Goal: Transaction & Acquisition: Download file/media

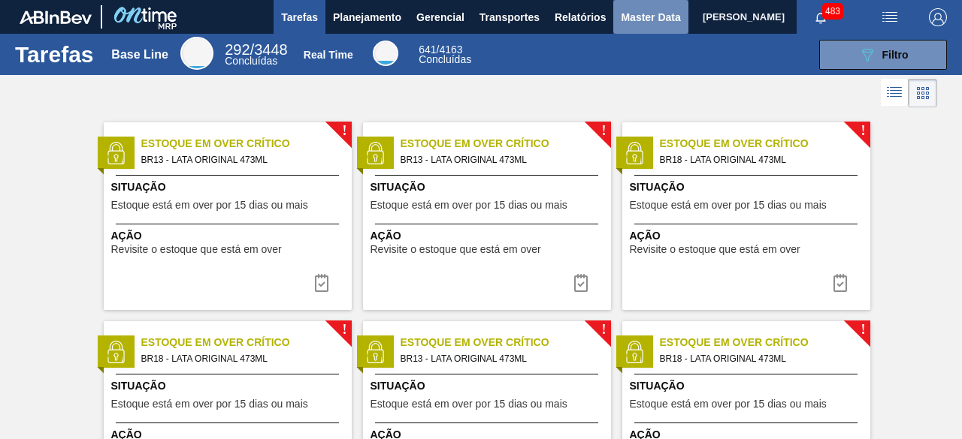
click at [633, 14] on span "Master Data" at bounding box center [650, 17] width 59 height 18
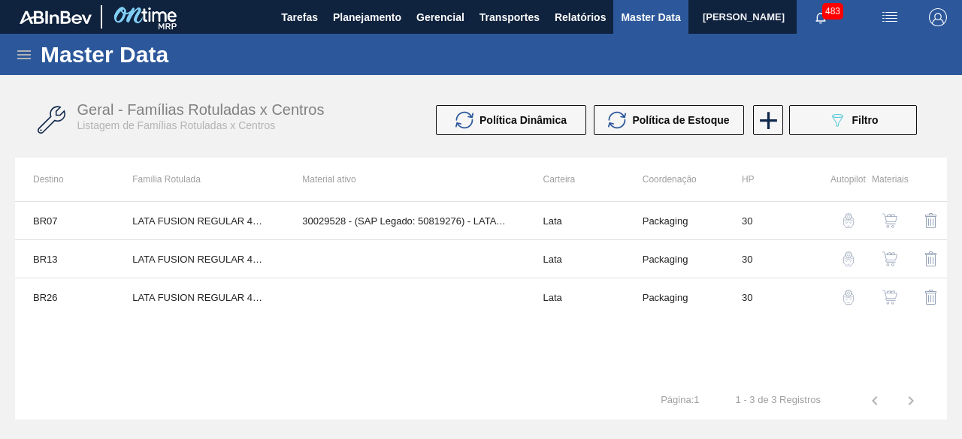
click at [22, 53] on icon at bounding box center [24, 55] width 18 height 18
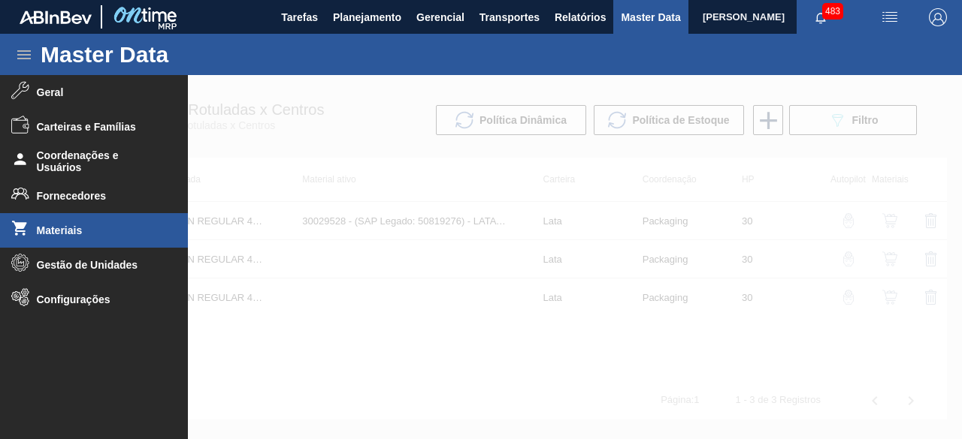
click at [58, 237] on li "Materiais" at bounding box center [94, 230] width 188 height 35
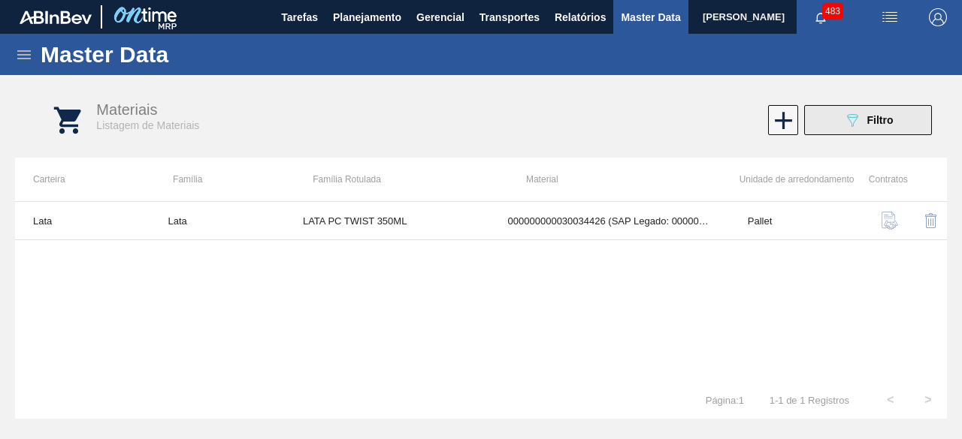
click at [880, 105] on button "089F7B8B-B2A5-4AFE-B5C0-19BA573D28AC Filtro" at bounding box center [868, 120] width 128 height 30
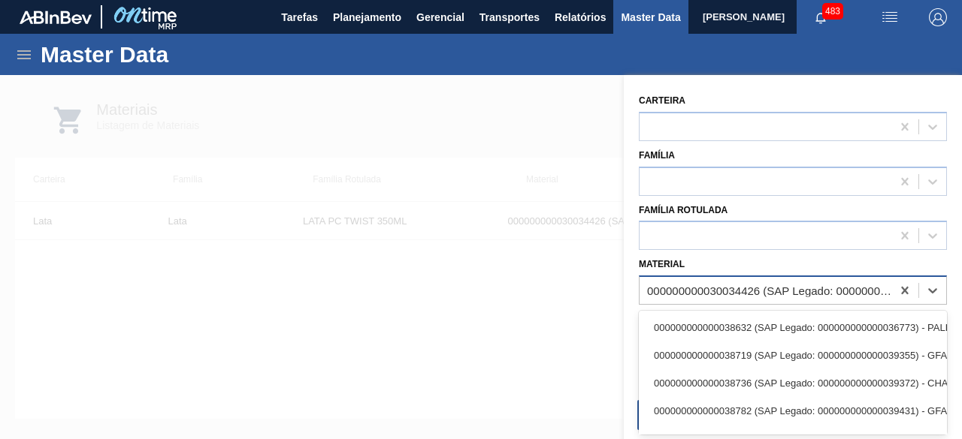
click at [760, 286] on div "000000000030034426 (SAP Legado: 000000000050851039) - LATA AL 350ML PCTW NIV25" at bounding box center [770, 291] width 246 height 13
paste input "30012340"
type input "30012340"
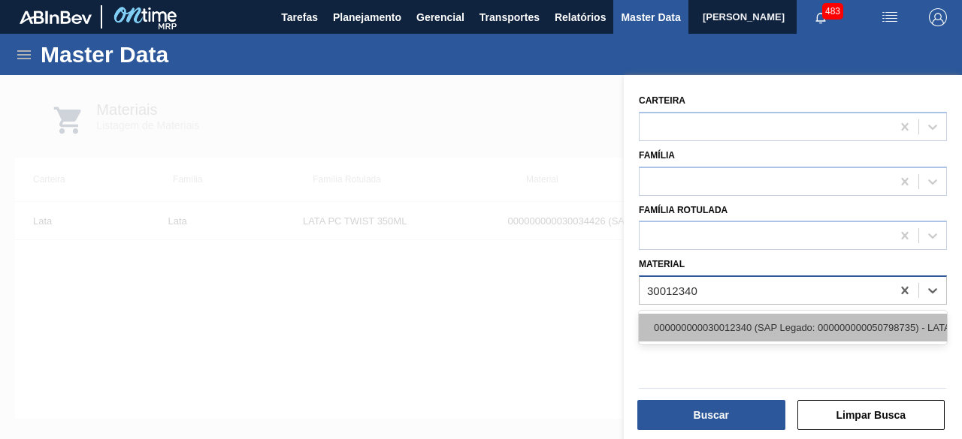
click at [751, 331] on div "000000000030012340 (SAP Legado: 000000000050798735) - LATA AL. 350 MICHELOB SEM…" at bounding box center [793, 328] width 308 height 28
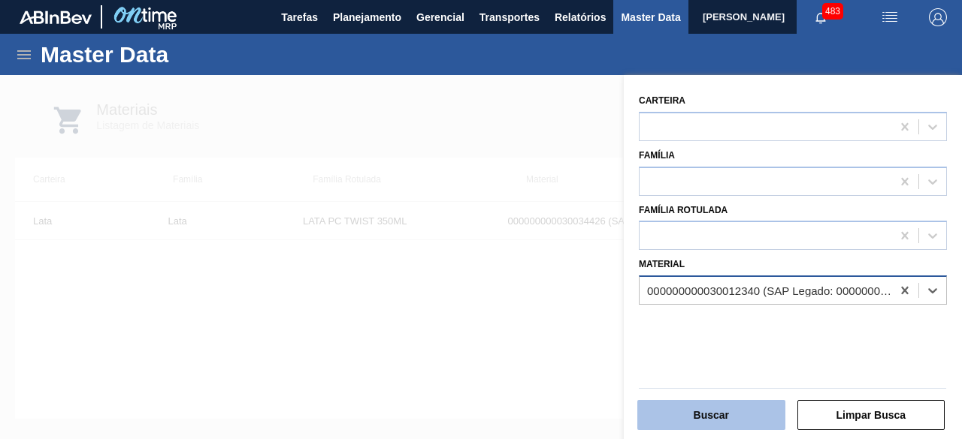
click at [753, 402] on button "Buscar" at bounding box center [711, 415] width 148 height 30
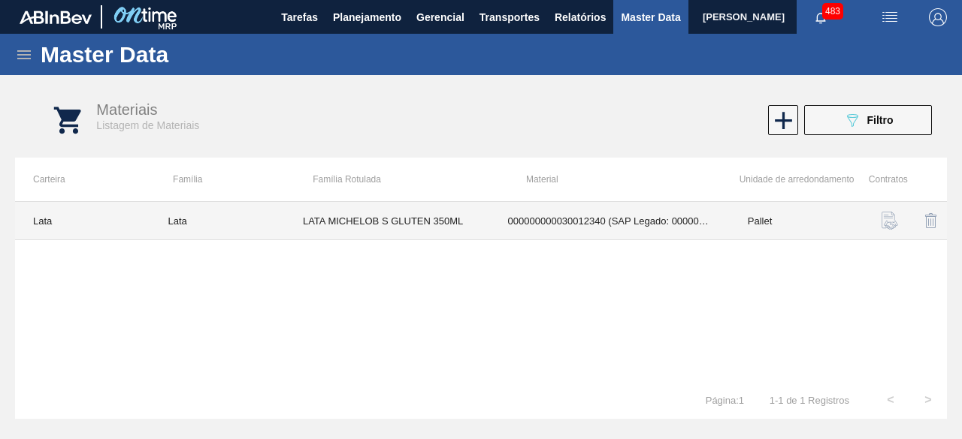
click at [509, 226] on td "000000000030012340 (SAP Legado: 000000000050798735) - LATA AL. 350 MICHELOB SEM…" at bounding box center [610, 221] width 240 height 38
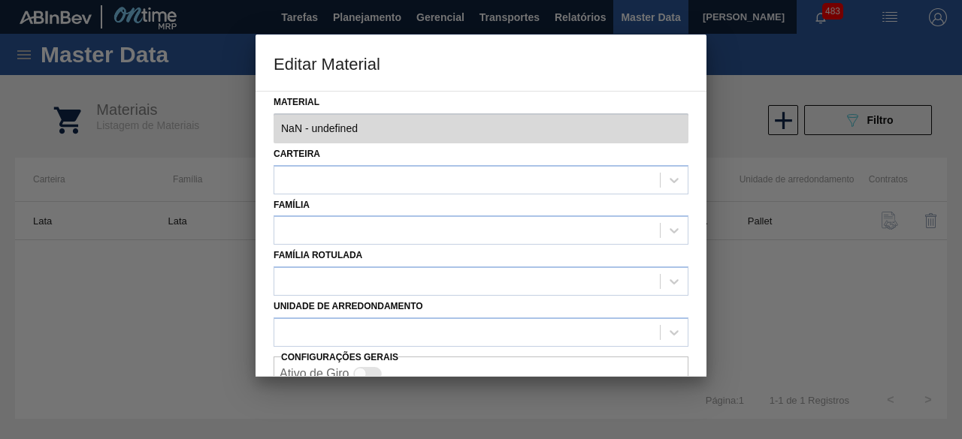
type input "30012340 - 000000000030012340 (SAP Legado: 000000000050798735) - LATA AL. 350 M…"
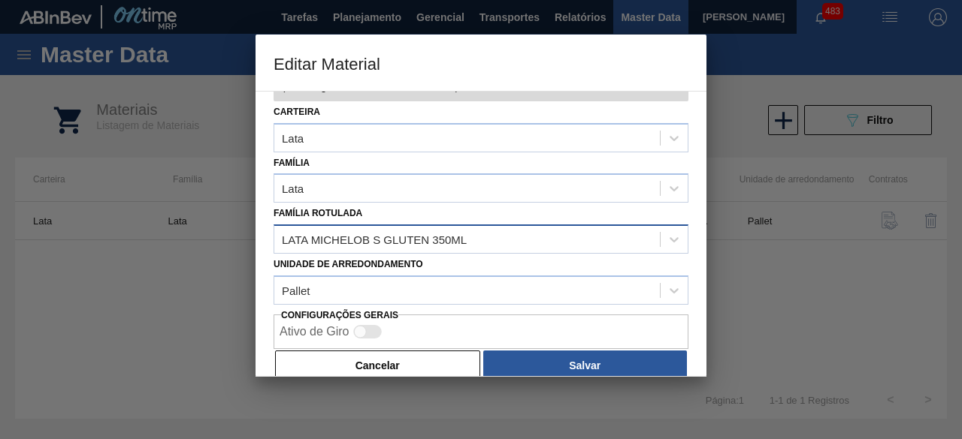
scroll to position [63, 0]
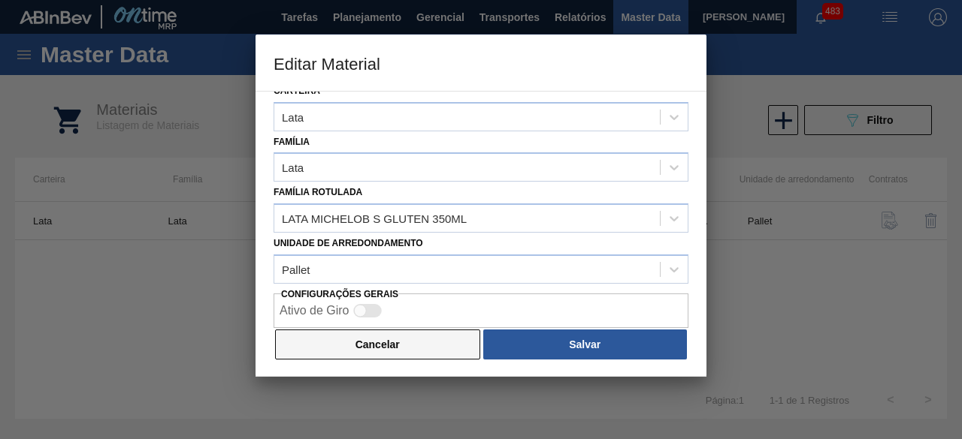
click at [430, 341] on button "Cancelar" at bounding box center [377, 345] width 205 height 30
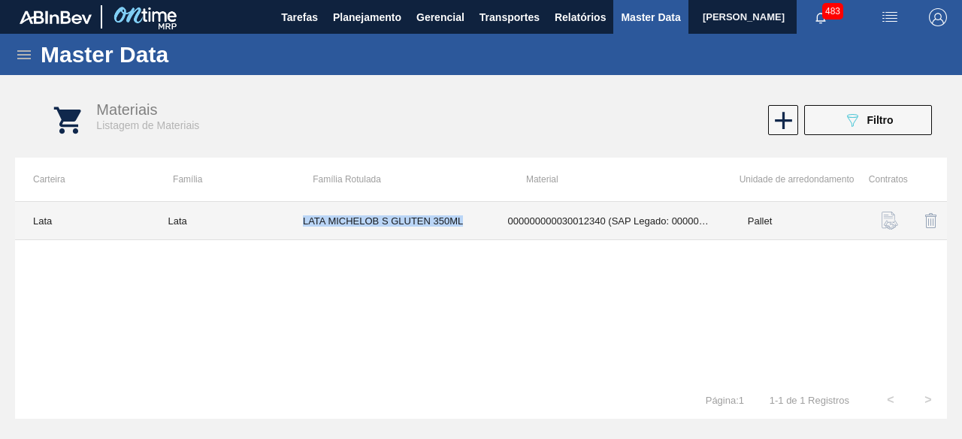
drag, startPoint x: 303, startPoint y: 219, endPoint x: 467, endPoint y: 221, distance: 164.5
click at [467, 221] on td "LATA MICHELOB S GLUTEN 350ML" at bounding box center [387, 221] width 205 height 38
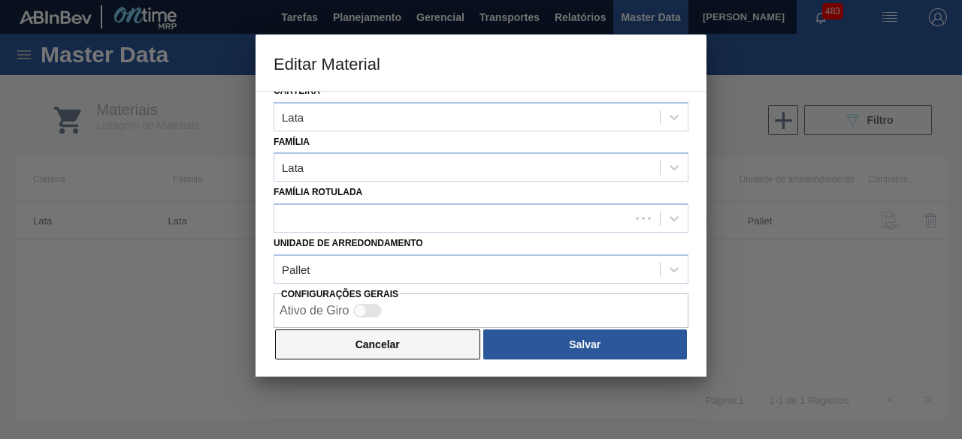
click at [416, 342] on button "Cancelar" at bounding box center [377, 345] width 205 height 30
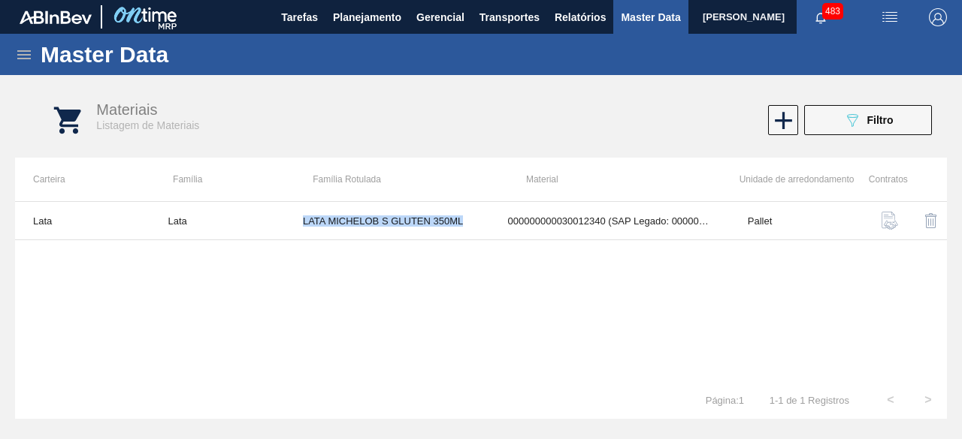
copy td "LATA MICHELOB S GLUTEN 350ML"
click at [24, 52] on icon at bounding box center [24, 55] width 18 height 18
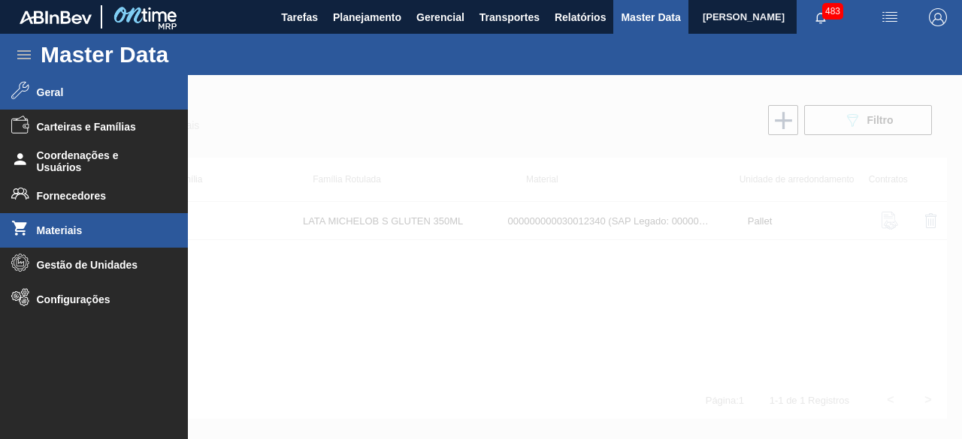
click at [54, 95] on span "Geral" at bounding box center [99, 92] width 124 height 12
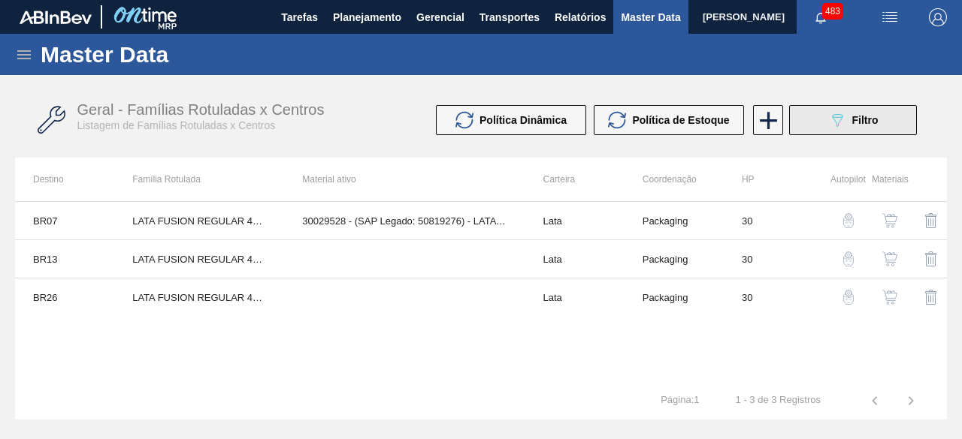
click at [814, 122] on button "089F7B8B-B2A5-4AFE-B5C0-19BA573D28AC Filtro" at bounding box center [853, 120] width 128 height 30
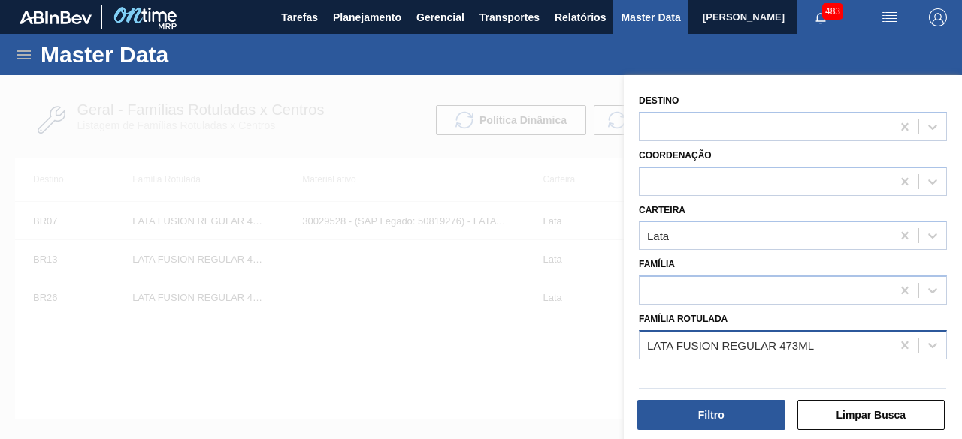
click at [741, 349] on div "LATA FUSION REGULAR 473ML" at bounding box center [730, 345] width 167 height 13
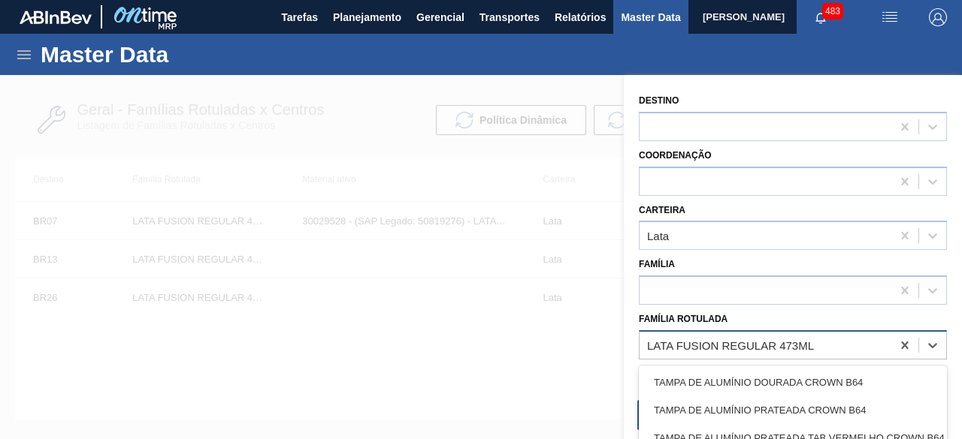
paste Rotulada "LATA MICHELOB S GLUTEN 350ML"
type Rotulada "LATA MICHELOB S GLUTEN 350ML"
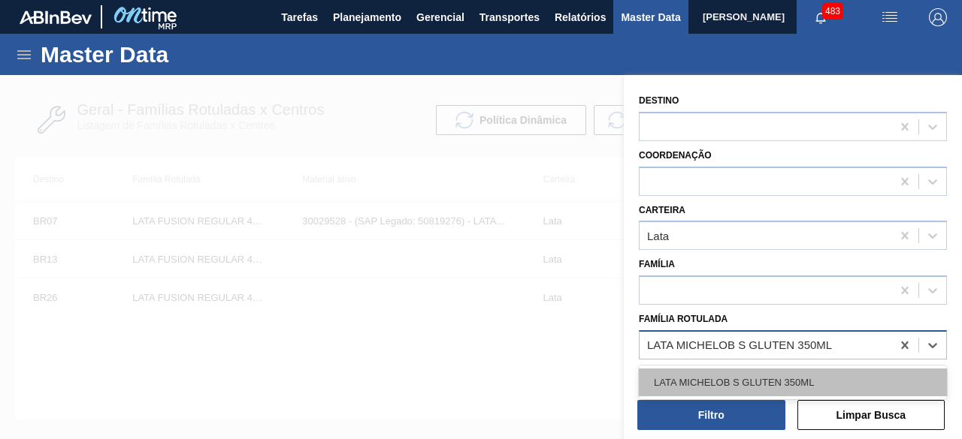
click at [741, 378] on div "LATA MICHELOB S GLUTEN 350ML" at bounding box center [793, 383] width 308 height 28
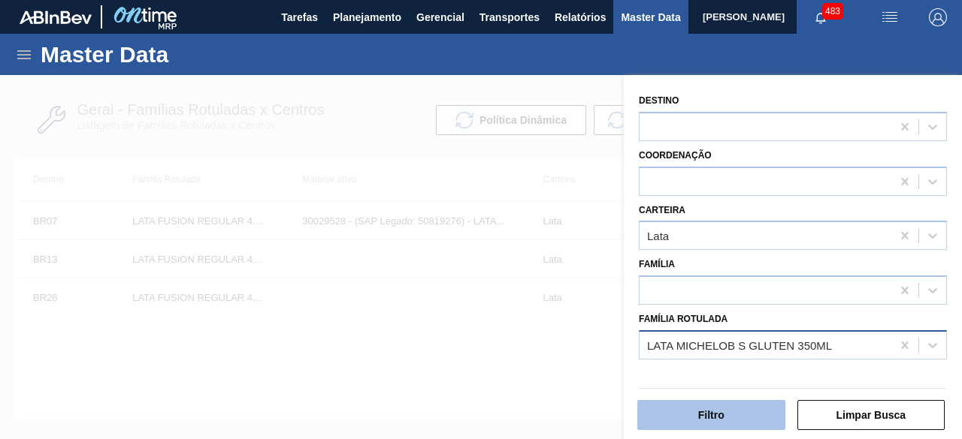
click at [733, 417] on button "Filtro" at bounding box center [711, 415] width 148 height 30
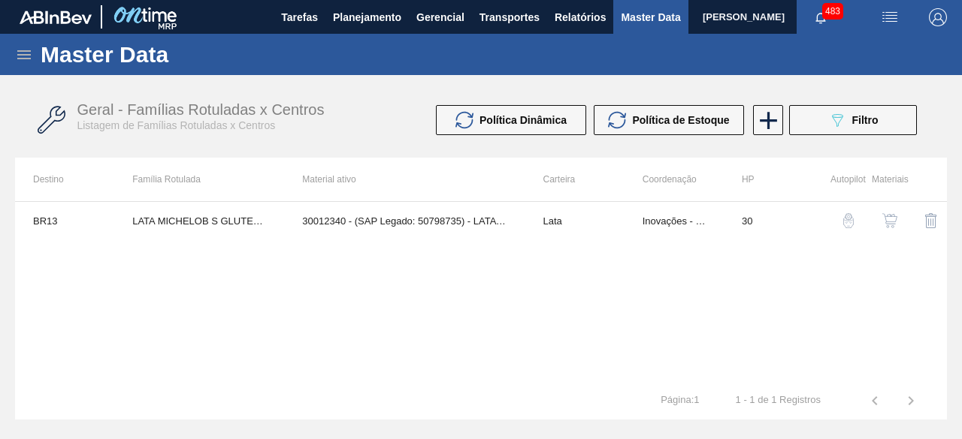
click at [897, 216] on div "button" at bounding box center [889, 220] width 18 height 15
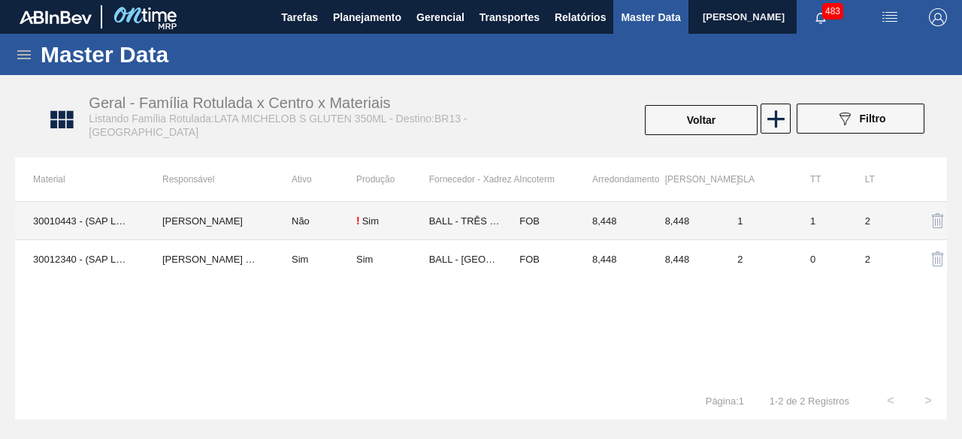
click at [89, 216] on td "30010443 - (SAP Legado: 50788395) - LATA AL. 350 MICHELOB SEM GLUTEN" at bounding box center [79, 221] width 129 height 38
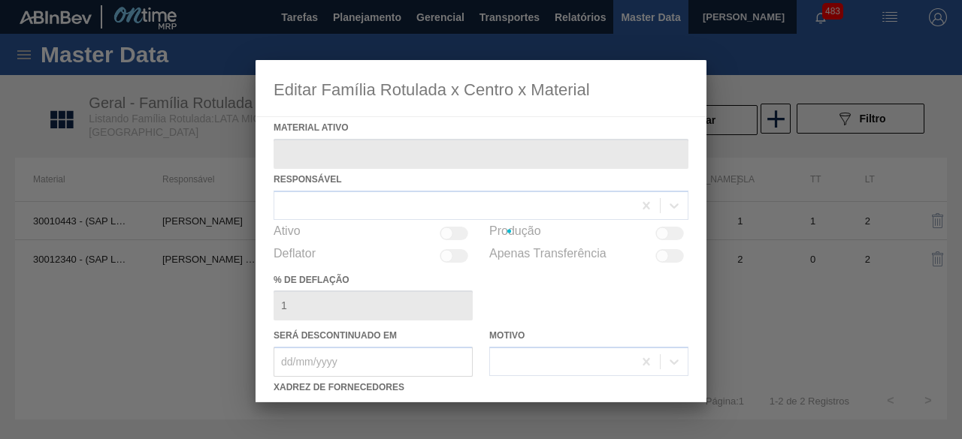
type ativo "30010443 - (SAP Legado: 50788395) - LATA AL. 350 MICHELOB SEM GLUTEN"
checkbox input "true"
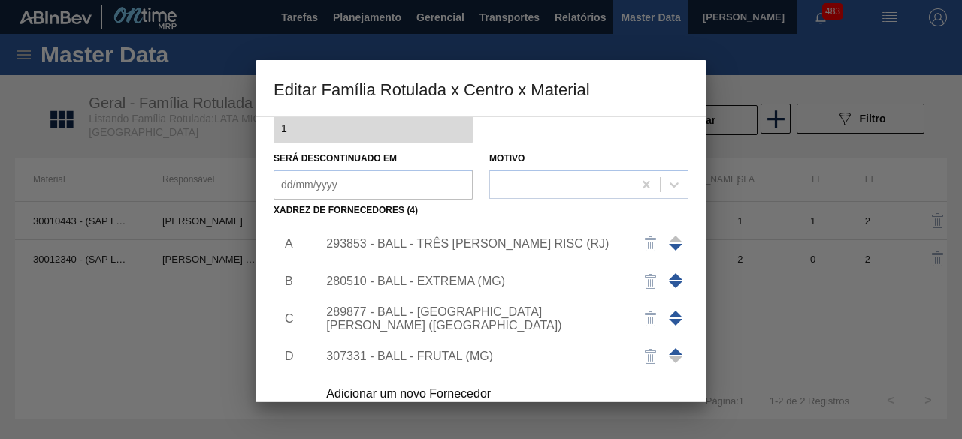
scroll to position [225, 0]
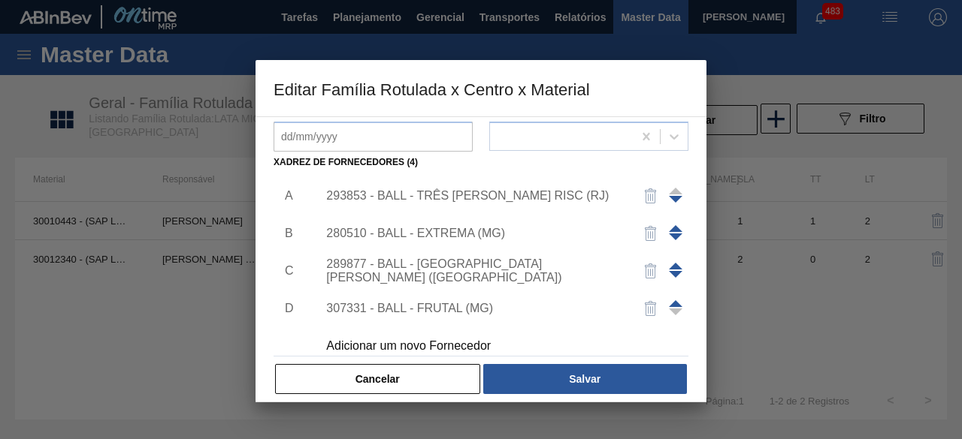
click at [473, 231] on div "280510 - BALL - EXTREMA (MG)" at bounding box center [473, 234] width 294 height 14
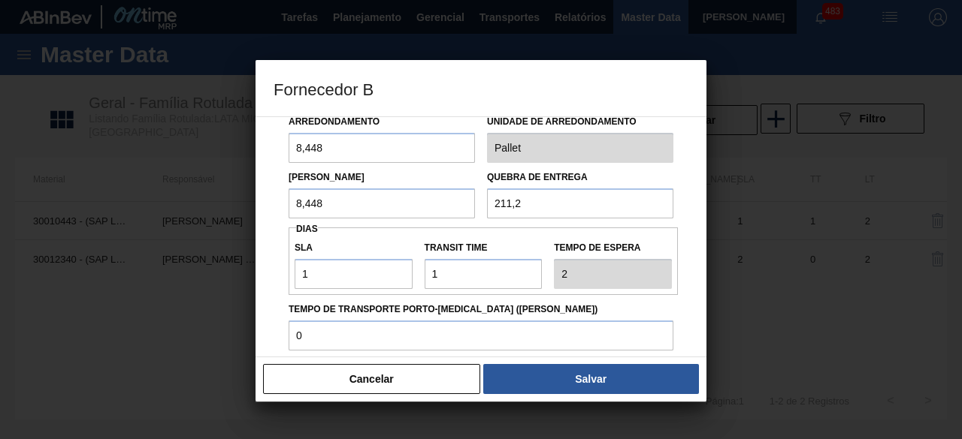
scroll to position [150, 0]
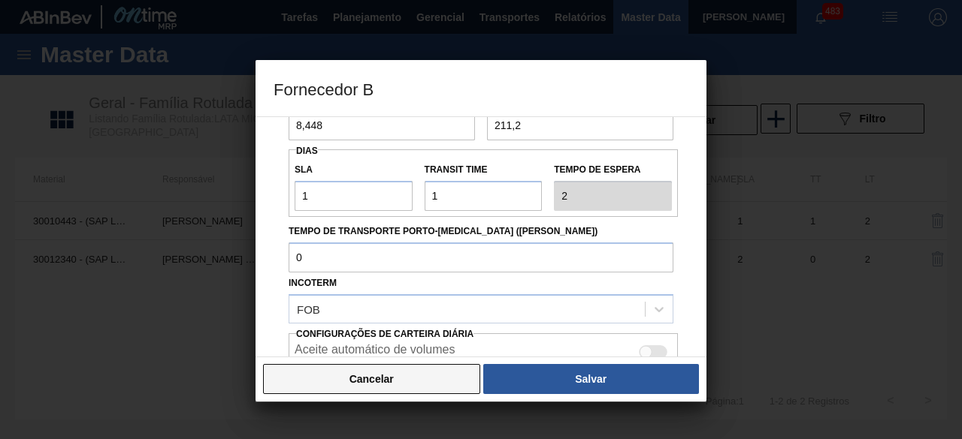
click at [413, 378] on button "Cancelar" at bounding box center [371, 379] width 217 height 30
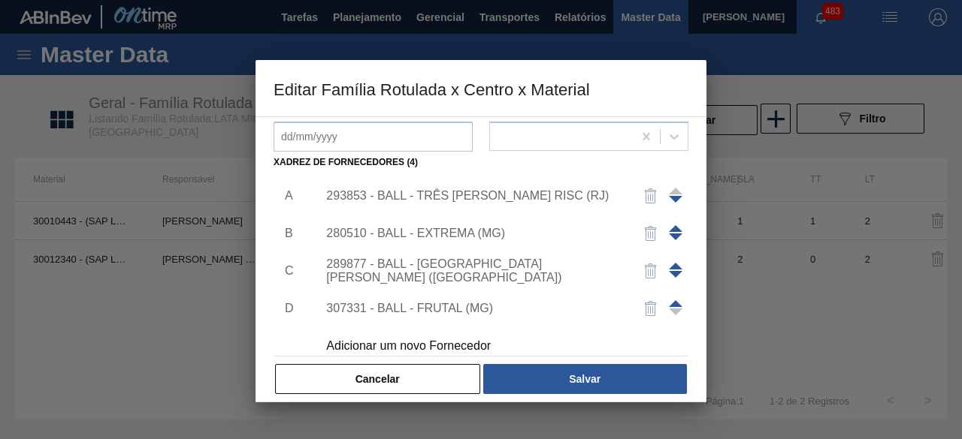
click at [469, 275] on div "289877 - BALL - [GEOGRAPHIC_DATA][PERSON_NAME] ([GEOGRAPHIC_DATA])" at bounding box center [473, 271] width 294 height 27
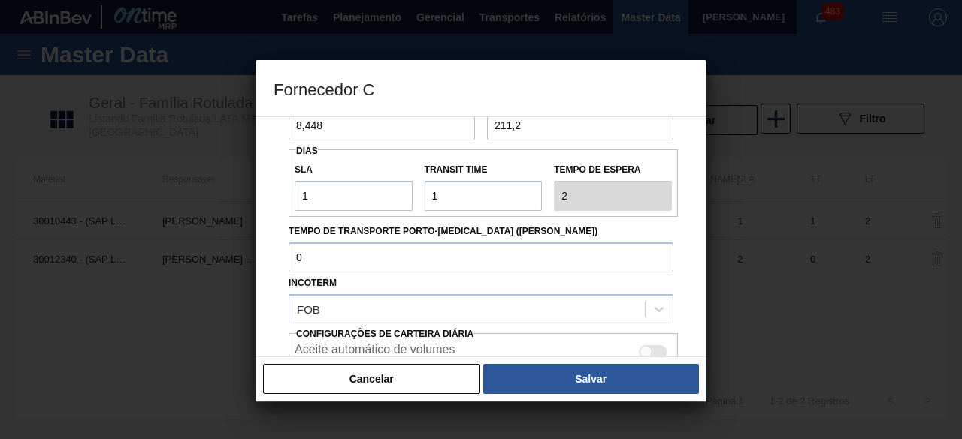
click at [417, 376] on button "Cancelar" at bounding box center [371, 379] width 217 height 30
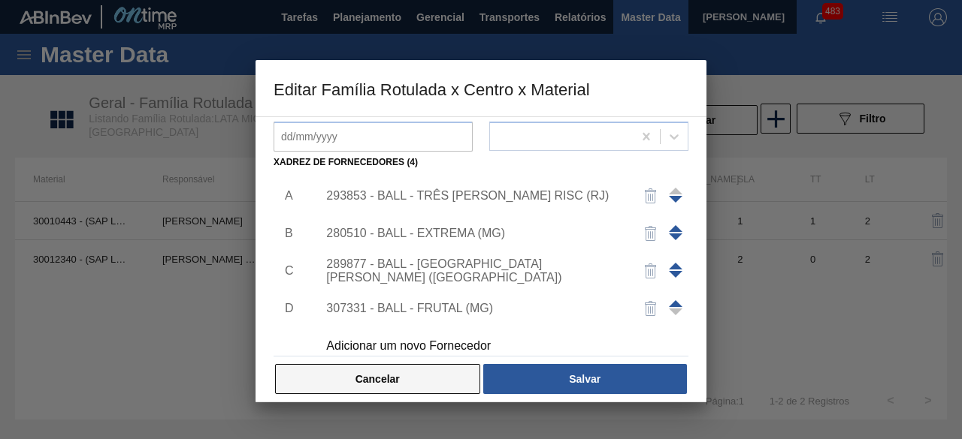
click at [455, 384] on button "Cancelar" at bounding box center [377, 379] width 205 height 30
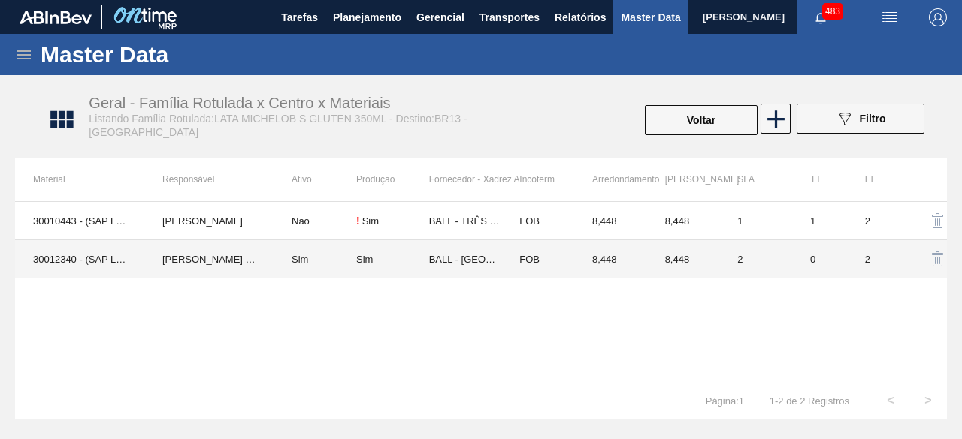
click at [106, 258] on td "30012340 - (SAP Legado: 50798735) - LATA AL. 350 MICHELOB SEM GLUTEN 429" at bounding box center [79, 259] width 129 height 38
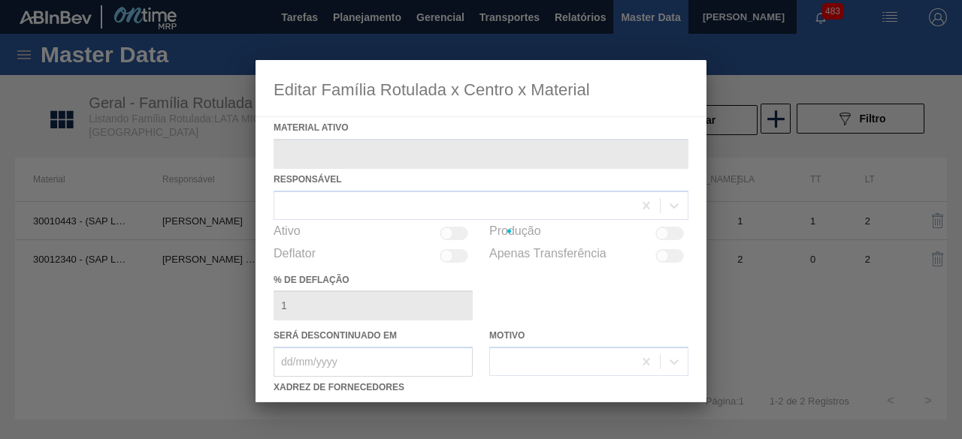
type ativo "30012340 - (SAP Legado: 50798735) - LATA AL. 350 MICHELOB SEM GLUTEN 429"
checkbox input "true"
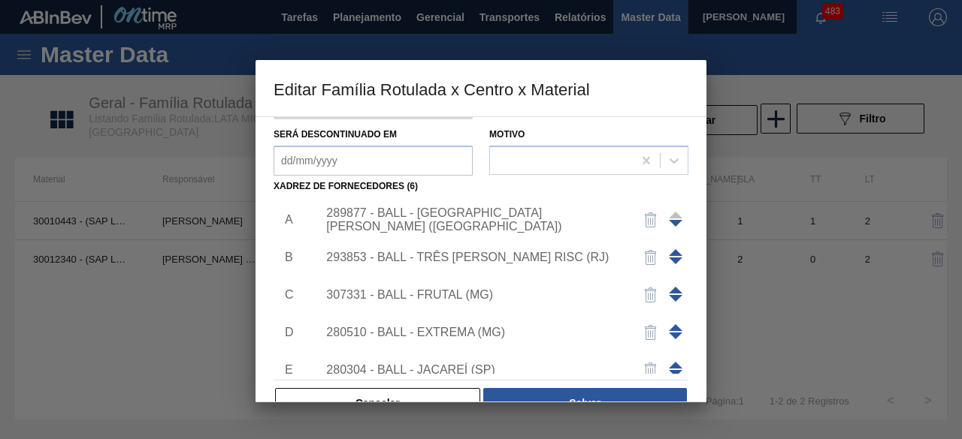
scroll to position [225, 0]
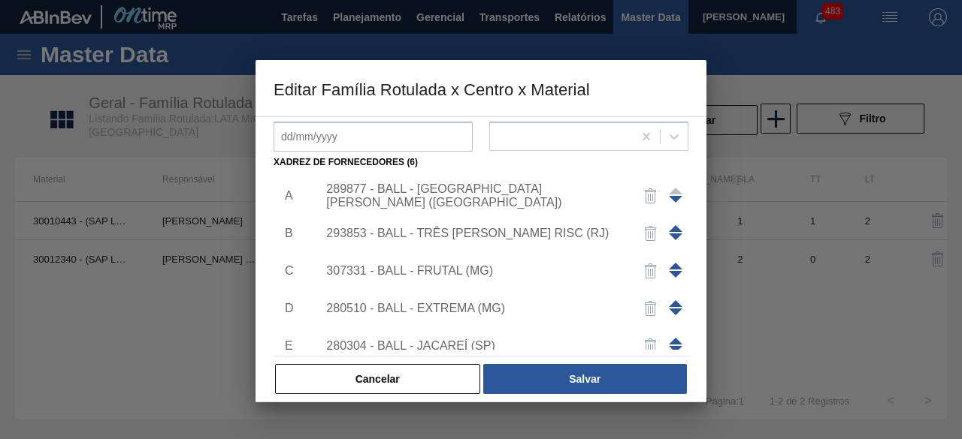
click at [465, 274] on div "307331 - BALL - FRUTAL (MG)" at bounding box center [473, 271] width 294 height 14
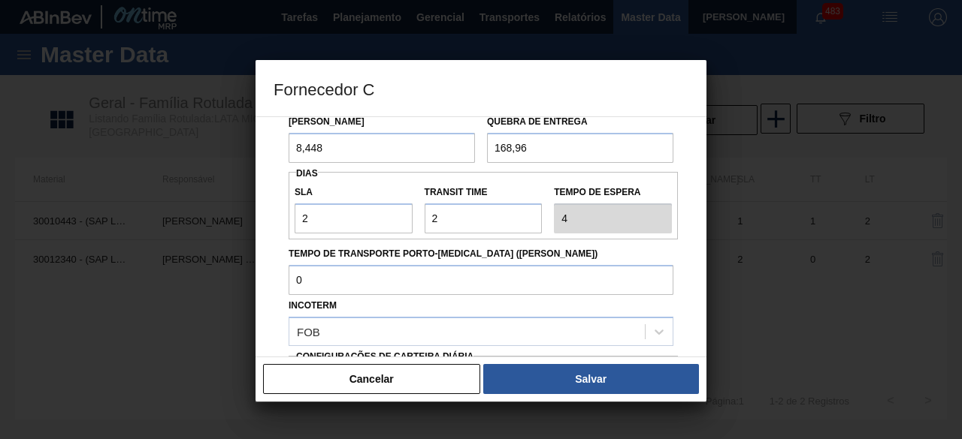
scroll to position [150, 0]
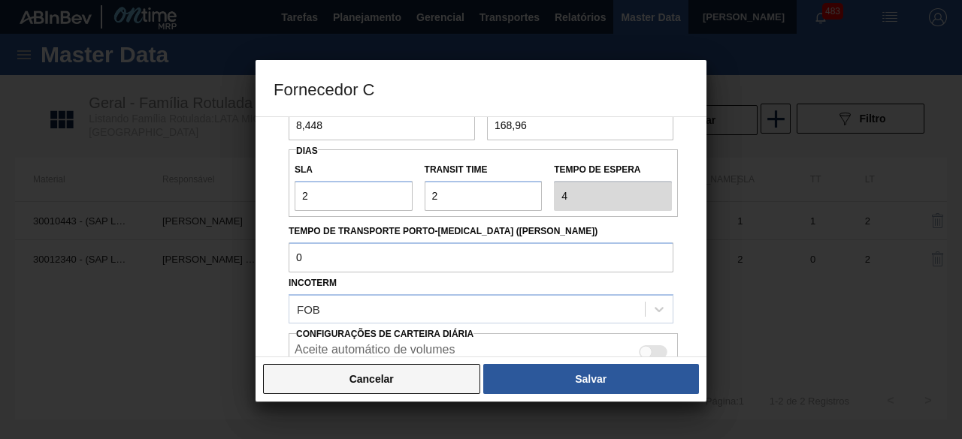
click at [416, 384] on button "Cancelar" at bounding box center [371, 379] width 217 height 30
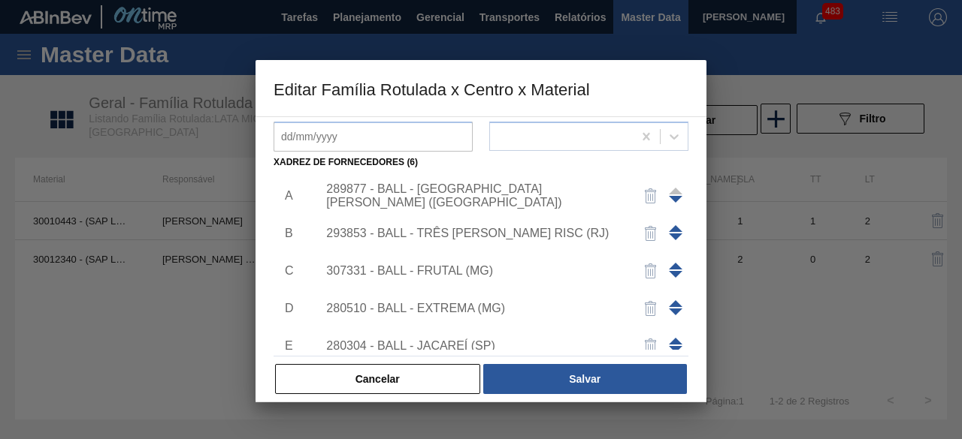
click at [457, 312] on div "280510 - BALL - EXTREMA (MG)" at bounding box center [473, 309] width 294 height 14
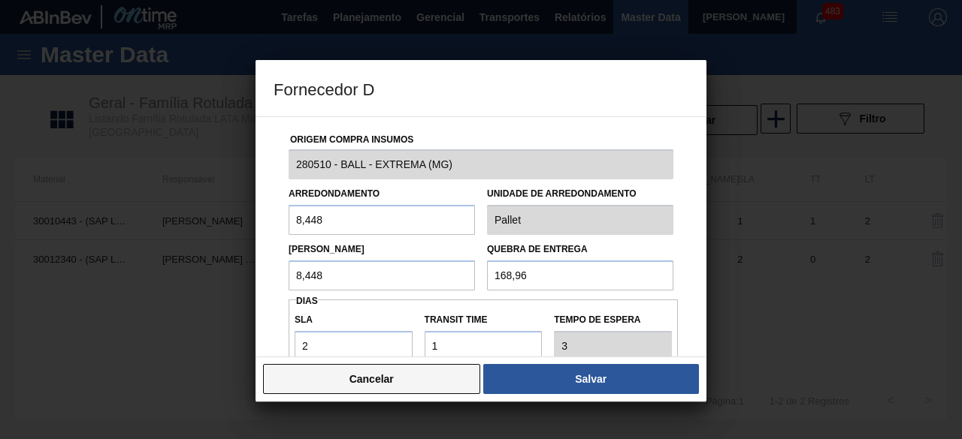
click at [439, 373] on button "Cancelar" at bounding box center [371, 379] width 217 height 30
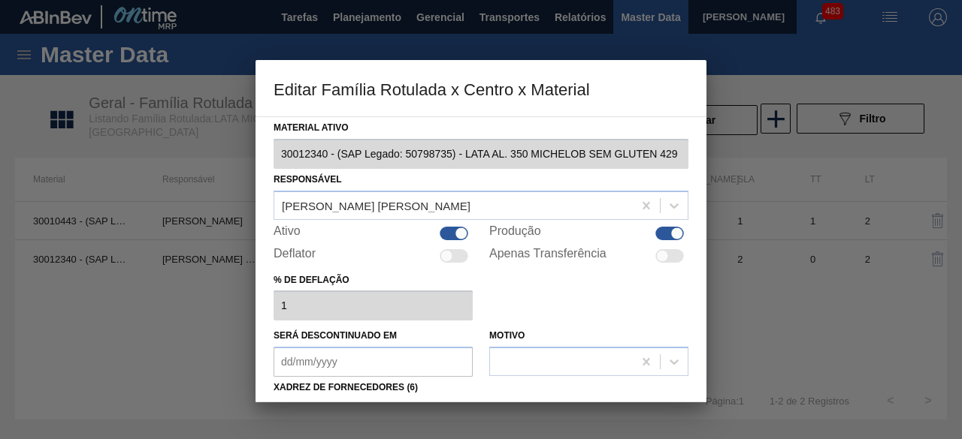
scroll to position [225, 0]
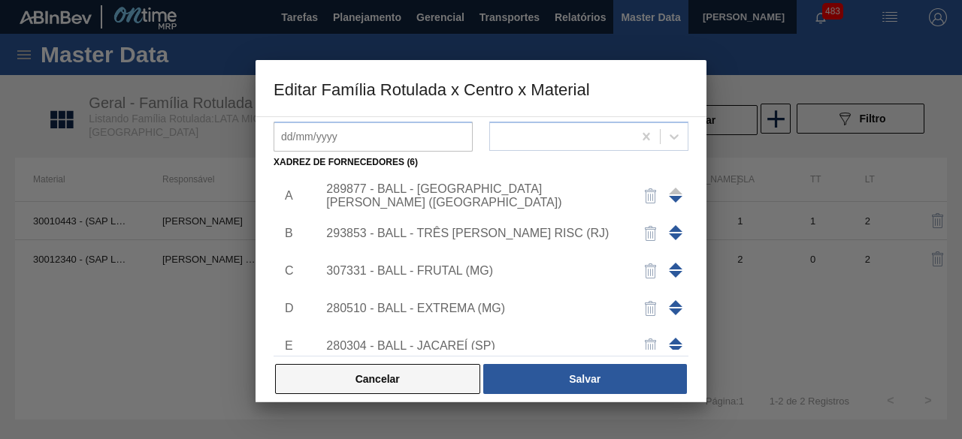
click at [431, 382] on button "Cancelar" at bounding box center [377, 379] width 205 height 30
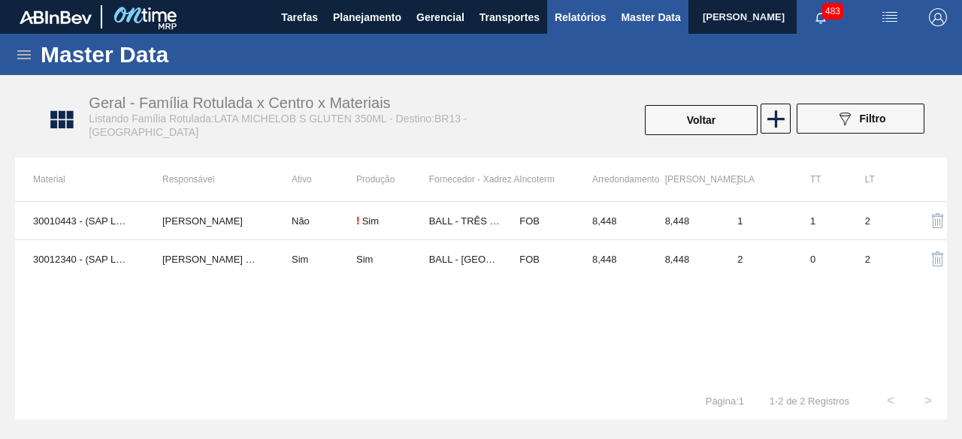
click at [566, 21] on span "Relatórios" at bounding box center [579, 17] width 51 height 18
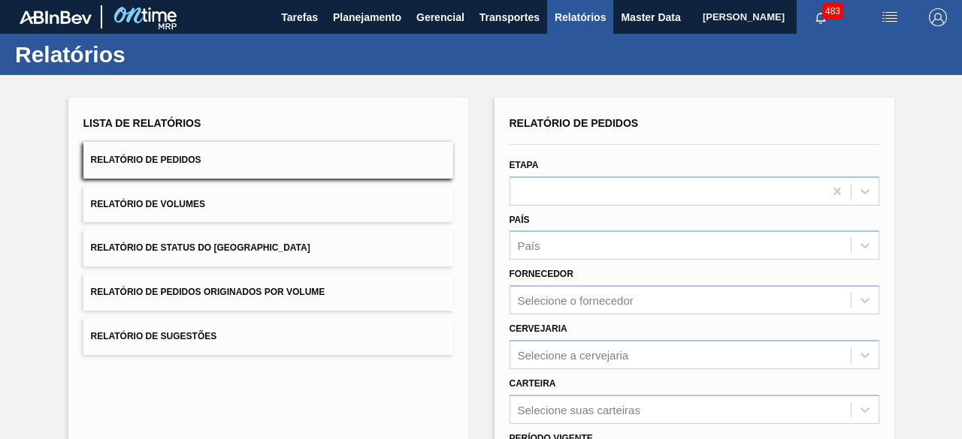
scroll to position [150, 0]
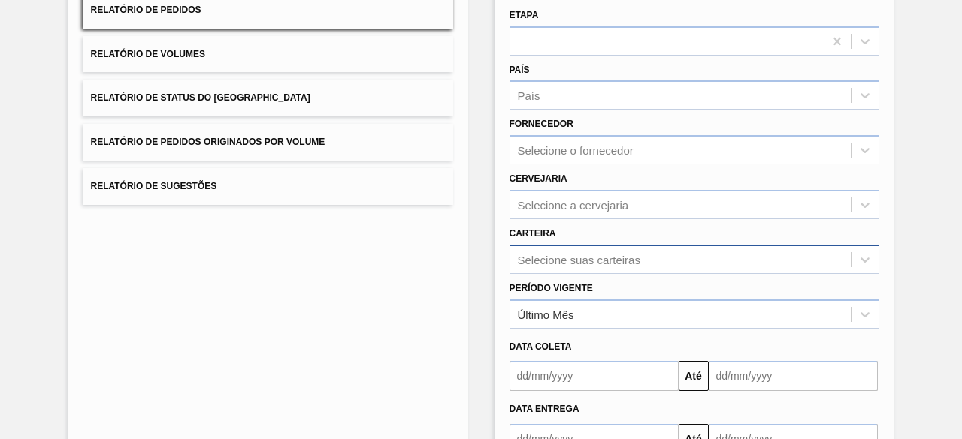
click at [569, 252] on div "Selecione suas carteiras" at bounding box center [694, 259] width 370 height 29
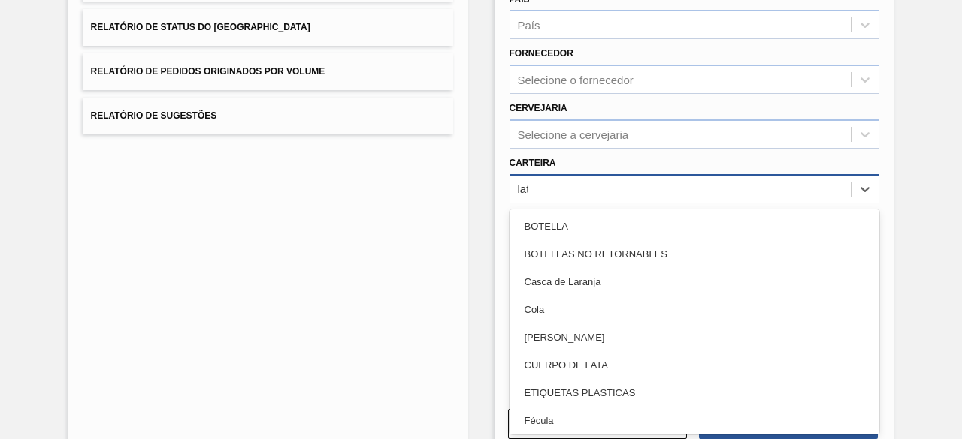
type input "lata"
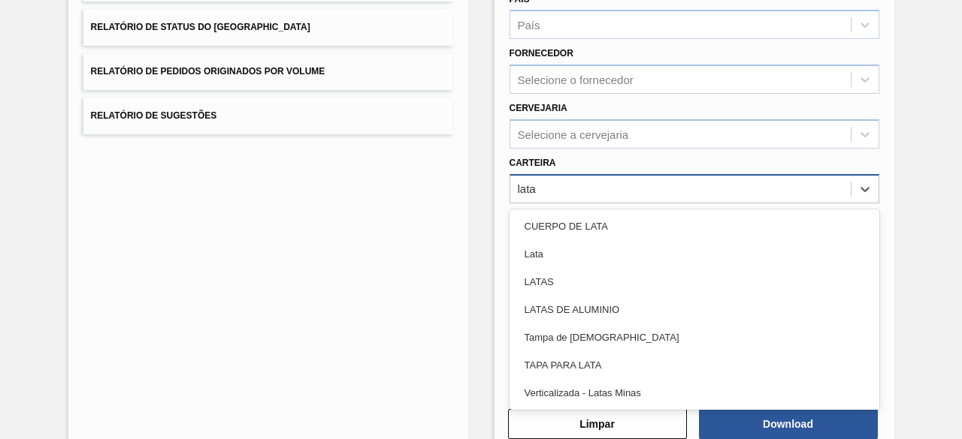
click at [569, 252] on div "Lata" at bounding box center [694, 254] width 370 height 28
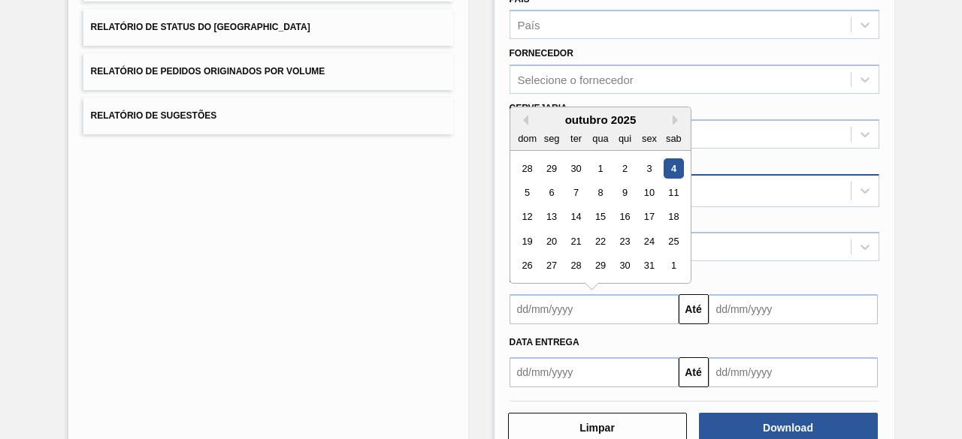
click at [624, 303] on input "text" at bounding box center [593, 309] width 169 height 30
click at [526, 184] on div "5" at bounding box center [527, 193] width 20 height 20
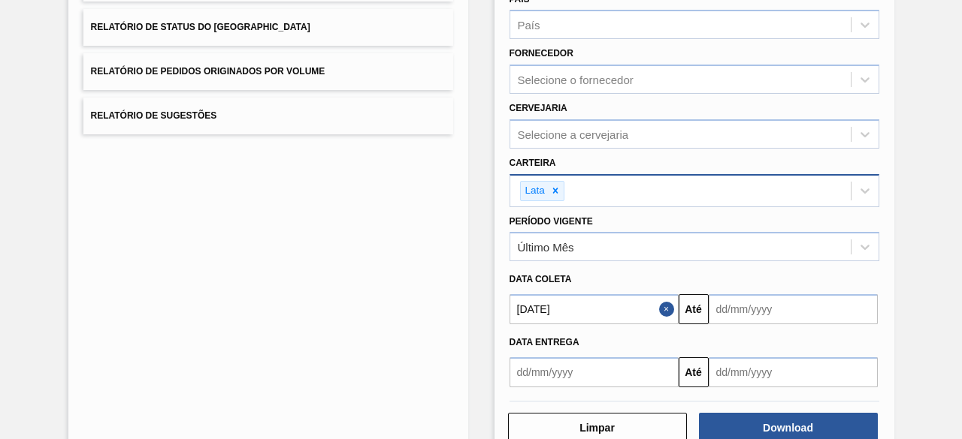
type input "[DATE]"
click at [770, 303] on input "text" at bounding box center [792, 309] width 169 height 30
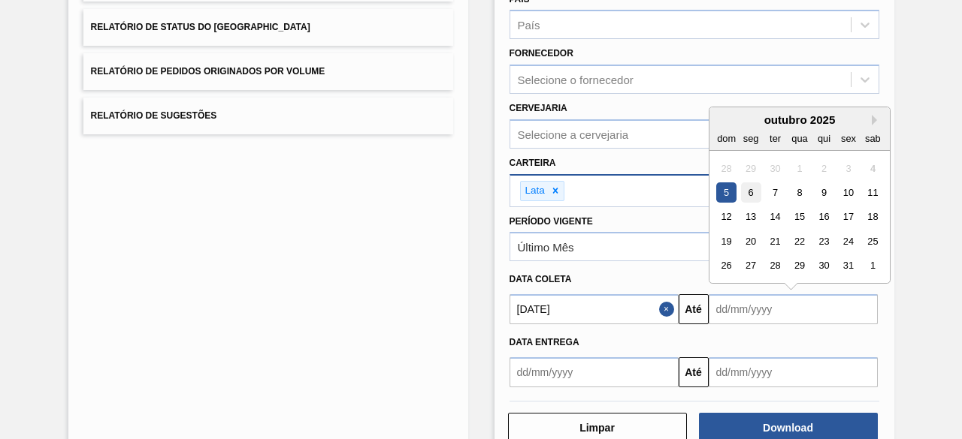
click at [750, 195] on div "6" at bounding box center [750, 193] width 20 height 20
type input "[DATE]"
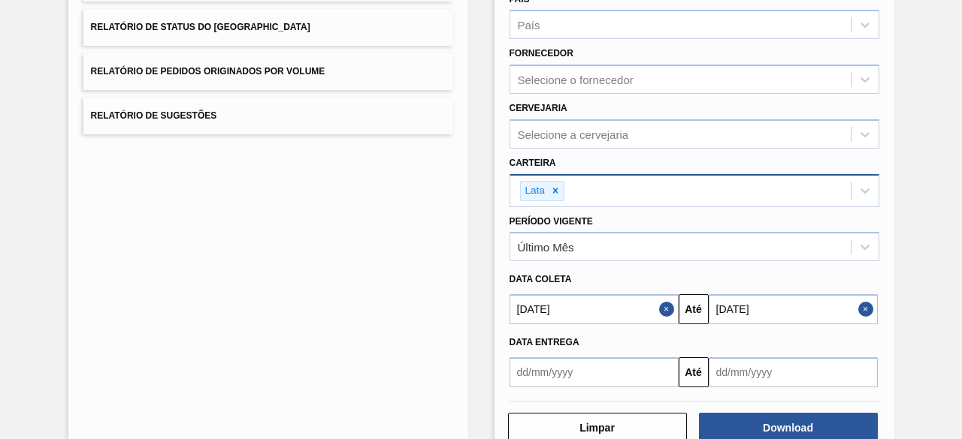
scroll to position [258, 0]
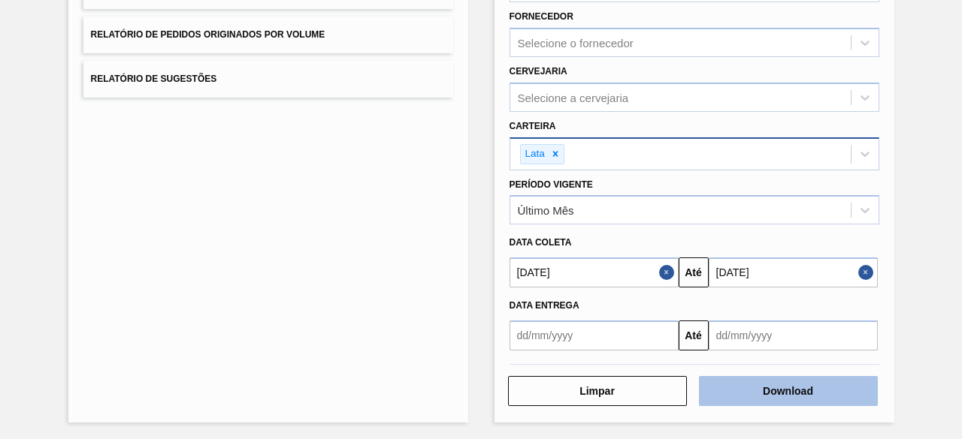
click at [796, 394] on button "Download" at bounding box center [788, 391] width 179 height 30
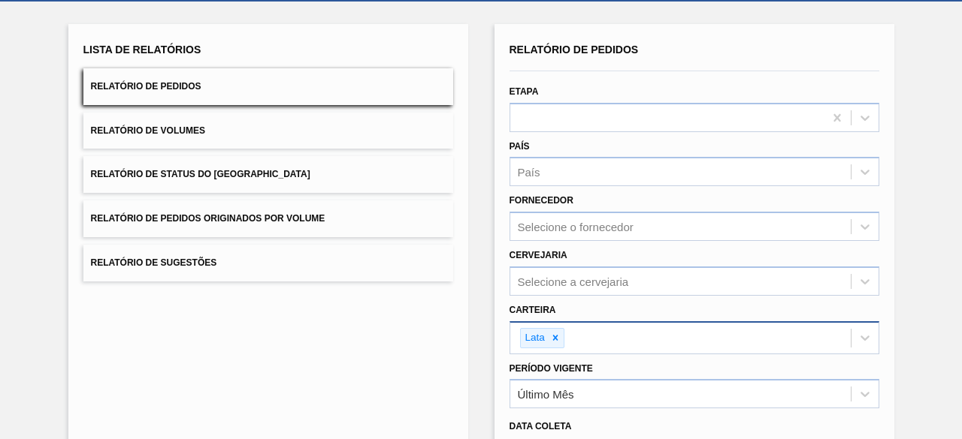
scroll to position [0, 0]
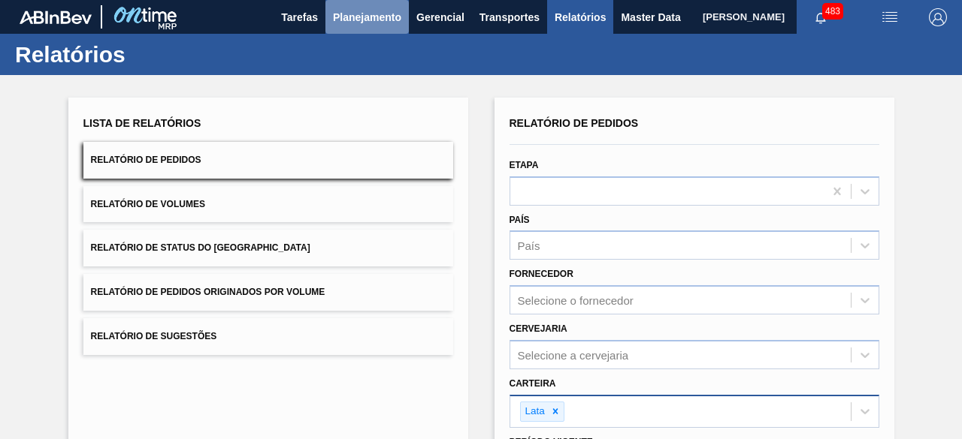
click at [373, 20] on span "Planejamento" at bounding box center [367, 17] width 68 height 18
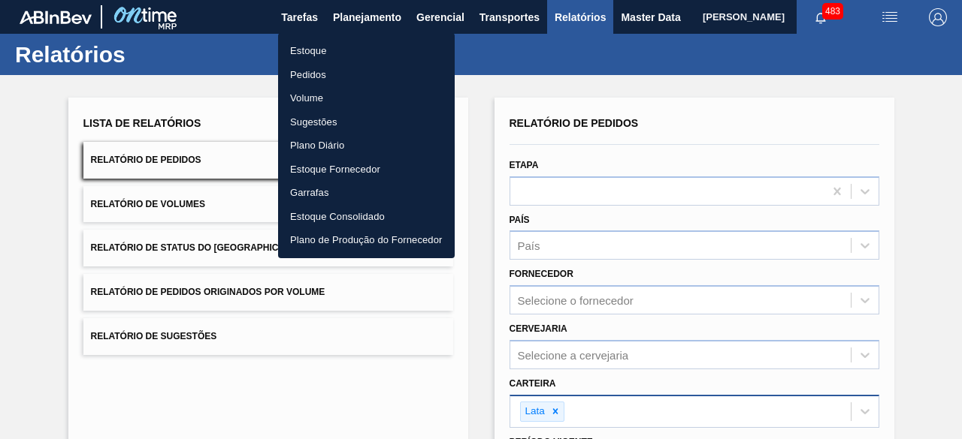
click at [317, 56] on li "Estoque" at bounding box center [366, 51] width 177 height 24
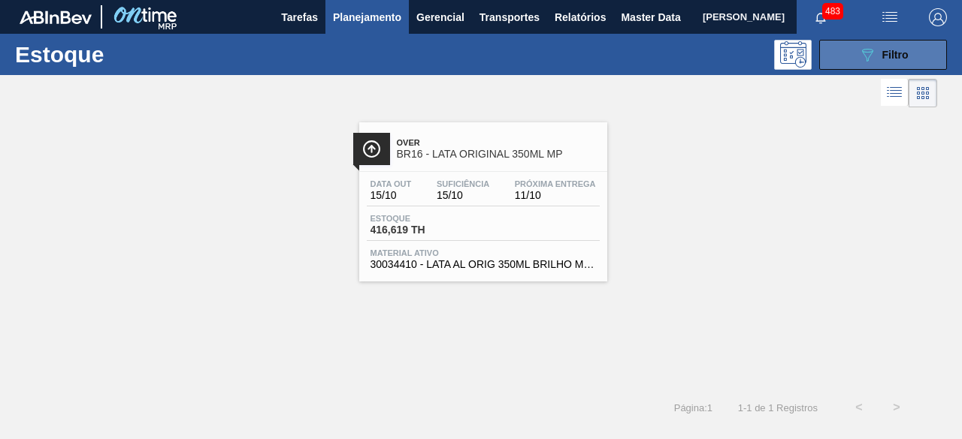
click at [915, 55] on button "089F7B8B-B2A5-4AFE-B5C0-19BA573D28AC Filtro" at bounding box center [883, 55] width 128 height 30
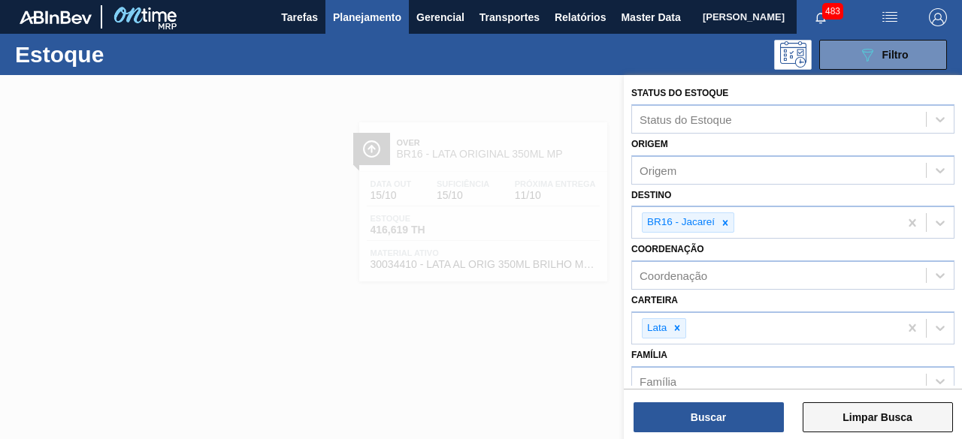
click at [886, 418] on button "Limpar Busca" at bounding box center [877, 418] width 150 height 30
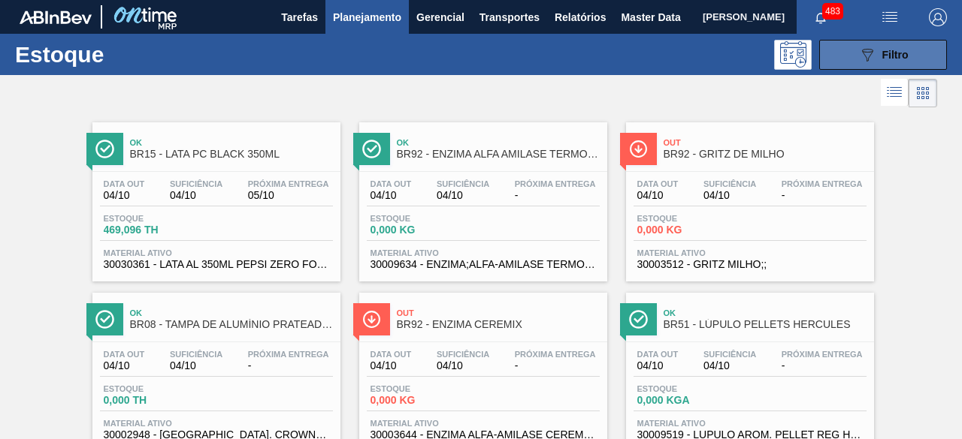
click at [841, 62] on button "089F7B8B-B2A5-4AFE-B5C0-19BA573D28AC Filtro" at bounding box center [883, 55] width 128 height 30
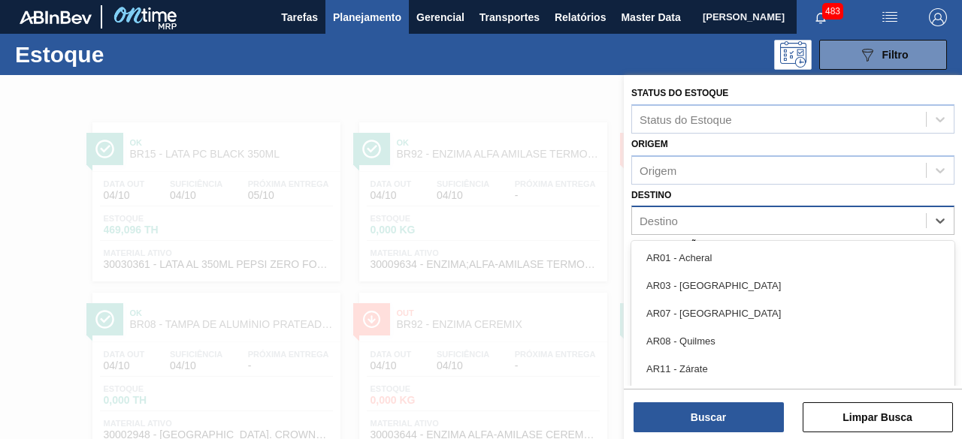
click at [733, 212] on div "Destino" at bounding box center [779, 221] width 294 height 22
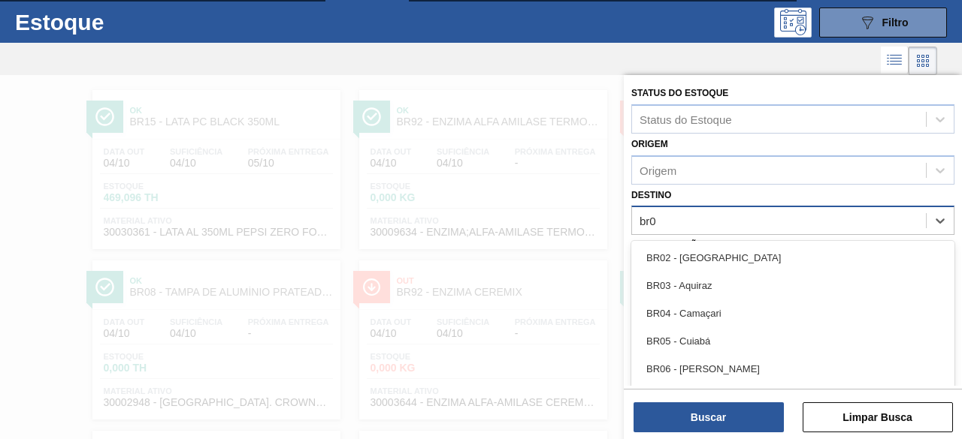
type input "br07"
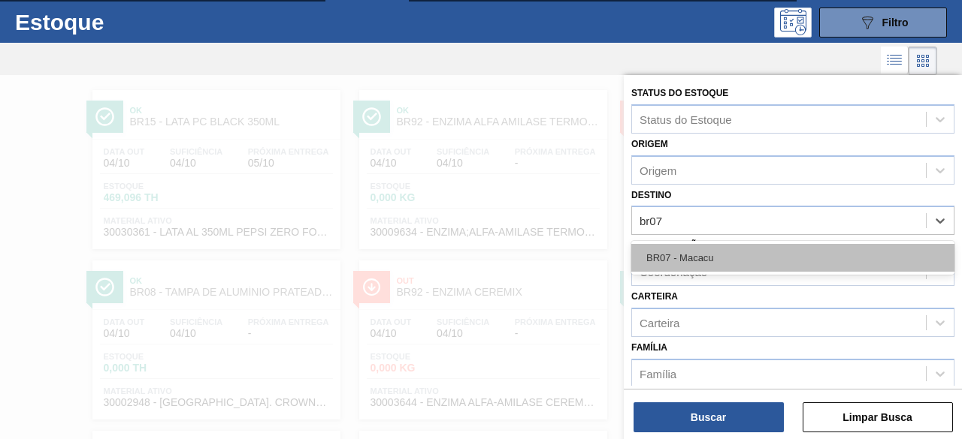
click at [724, 258] on div "BR07 - Macacu" at bounding box center [792, 258] width 323 height 28
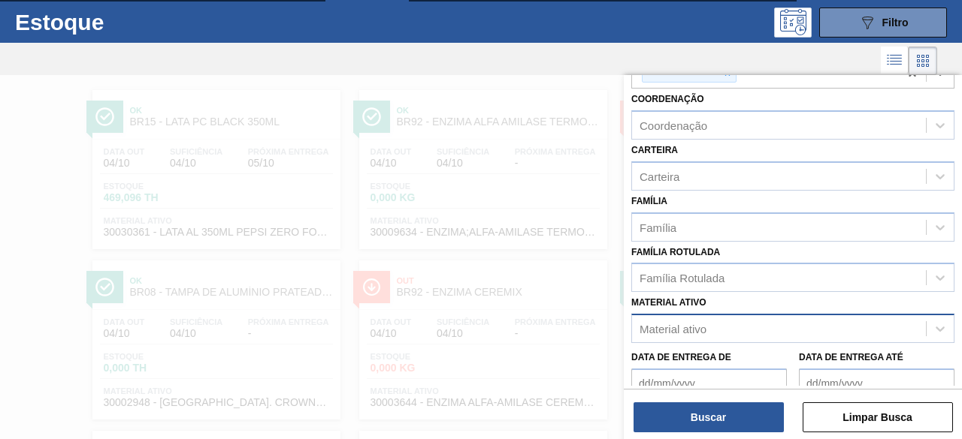
scroll to position [171, 0]
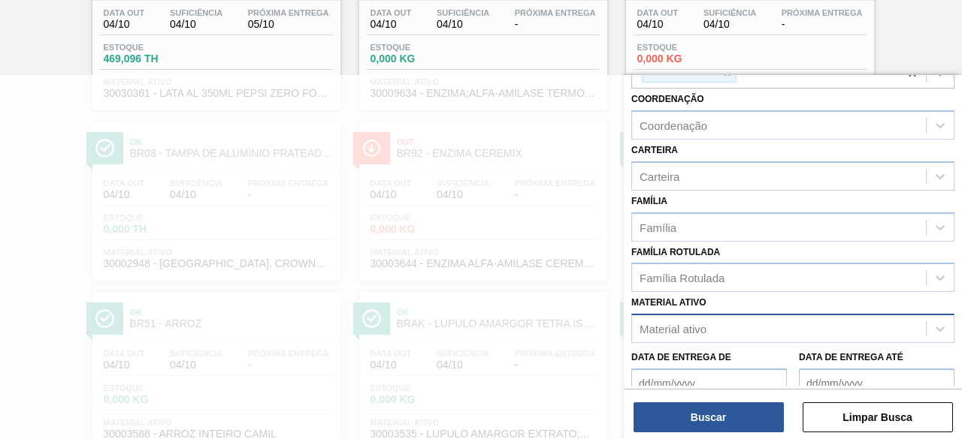
click at [732, 328] on div "Material ativo" at bounding box center [779, 330] width 294 height 22
paste ativo "30003829"
type ativo "30003829"
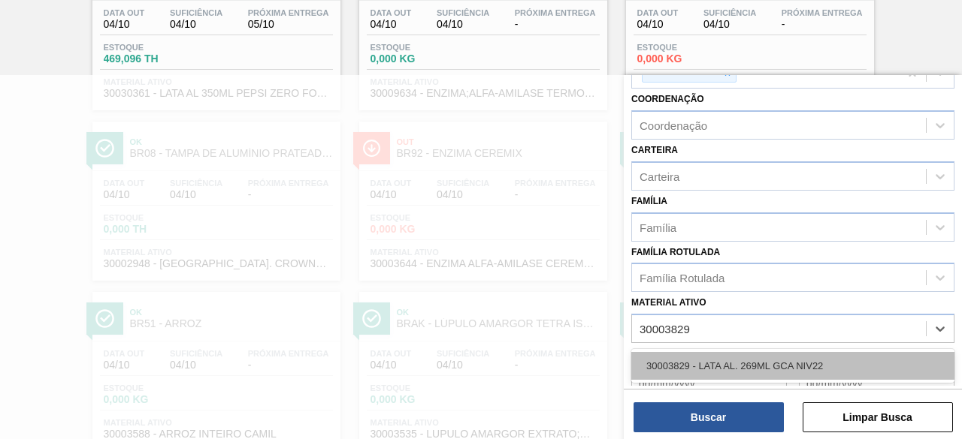
click at [723, 367] on div "30003829 - LATA AL. 269ML GCA NIV22" at bounding box center [792, 366] width 323 height 28
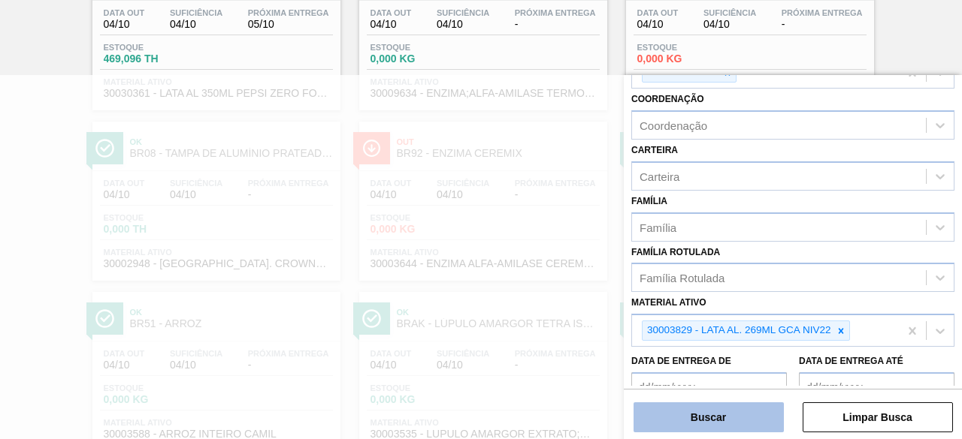
click at [727, 418] on button "Buscar" at bounding box center [708, 418] width 150 height 30
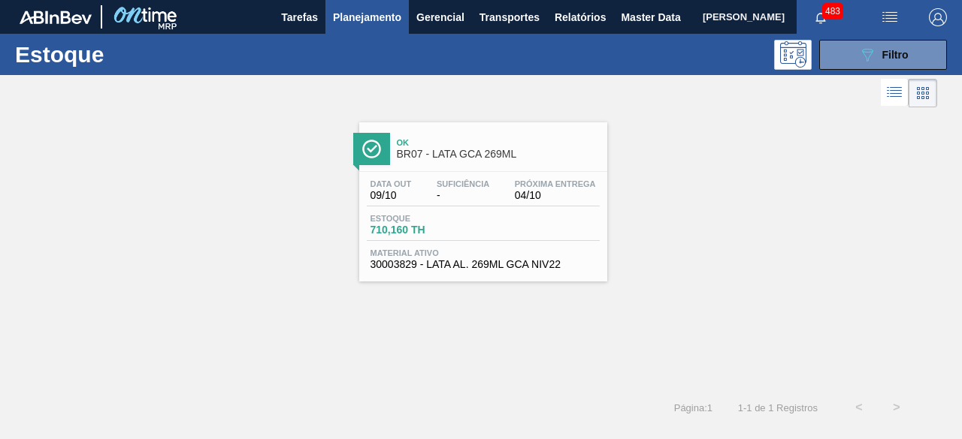
click at [511, 237] on div "Estoque 710,160 TH" at bounding box center [483, 227] width 233 height 27
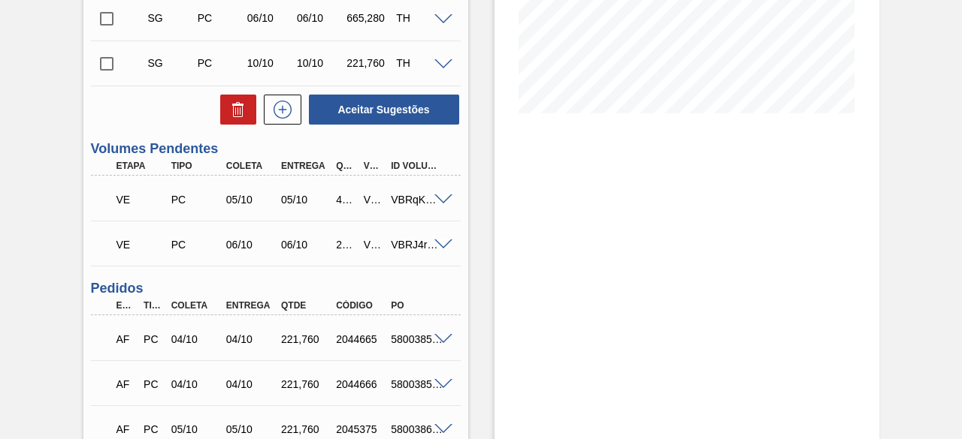
scroll to position [376, 0]
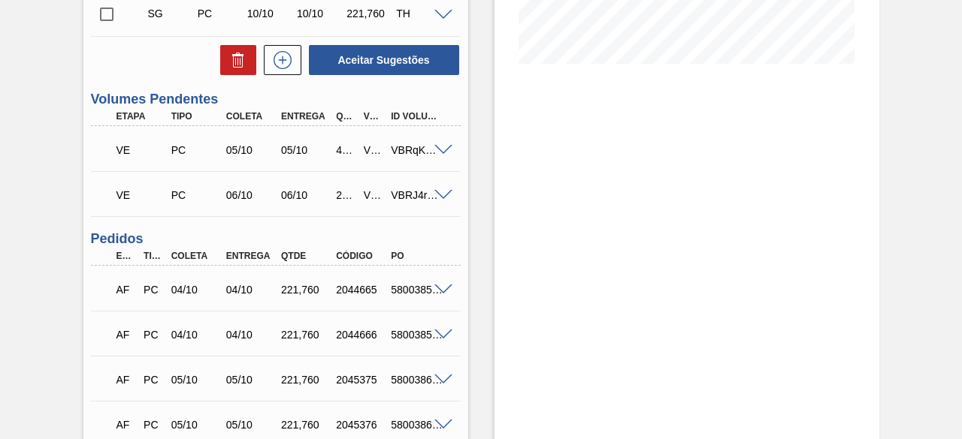
click at [439, 153] on span at bounding box center [443, 150] width 18 height 11
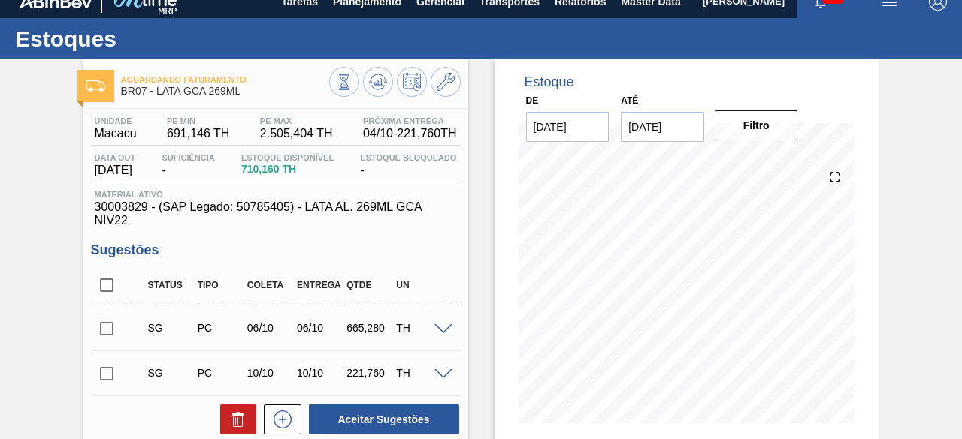
scroll to position [0, 0]
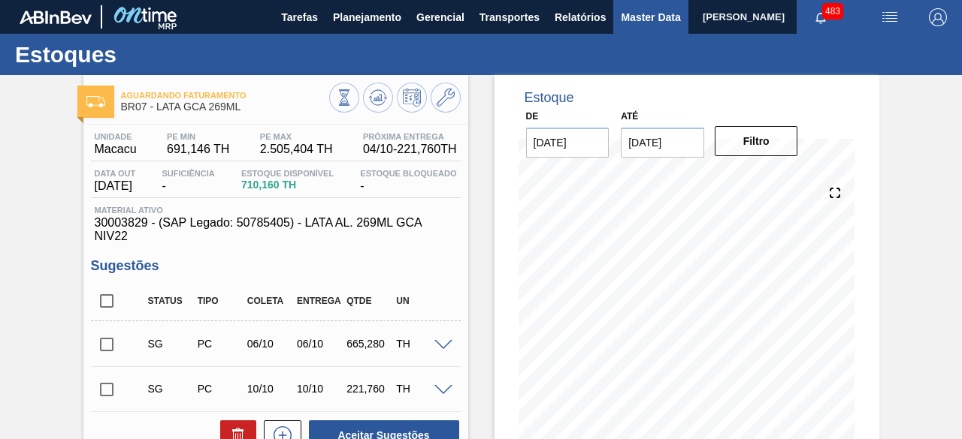
click at [640, 11] on span "Master Data" at bounding box center [650, 17] width 59 height 18
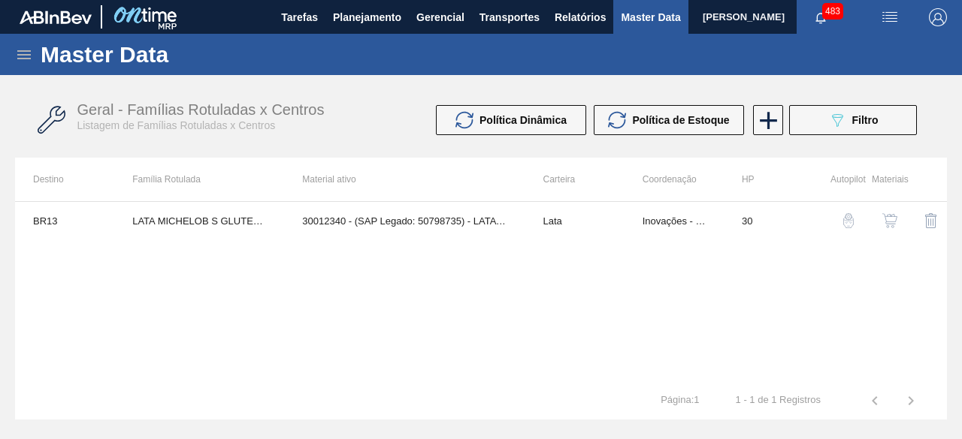
click at [17, 51] on icon at bounding box center [24, 55] width 18 height 18
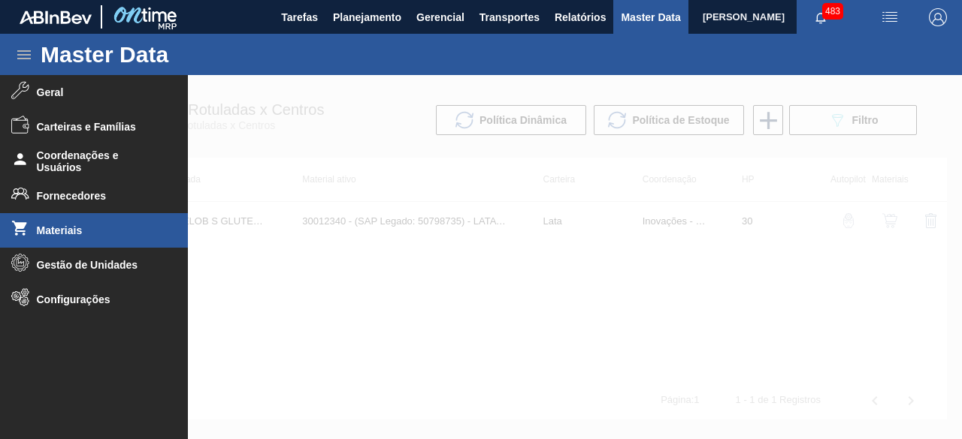
click at [65, 233] on span "Materiais" at bounding box center [99, 231] width 124 height 12
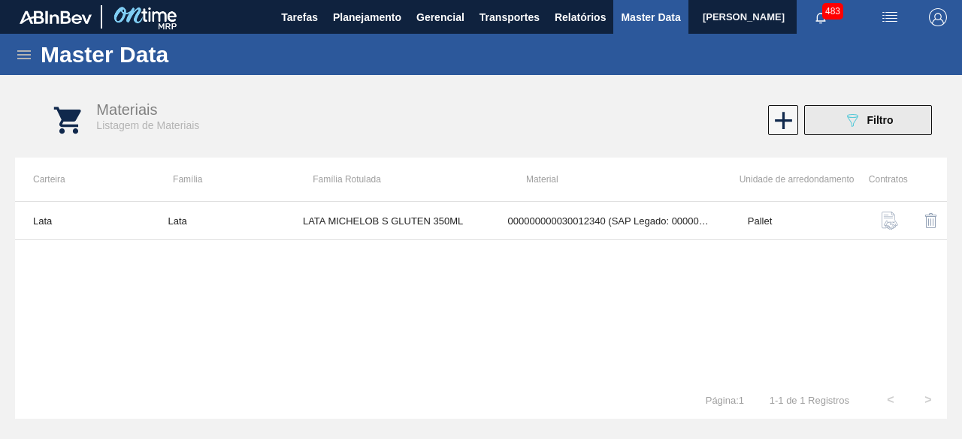
click at [890, 114] on span "Filtro" at bounding box center [880, 120] width 26 height 12
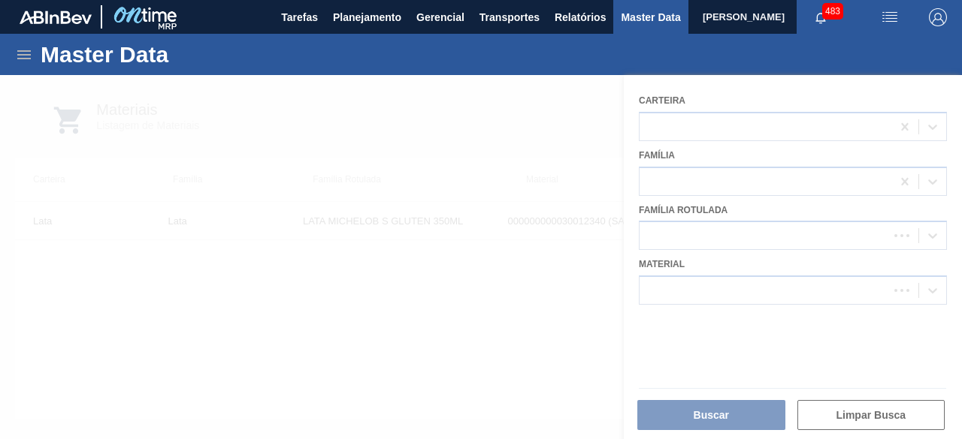
click at [673, 285] on div at bounding box center [481, 257] width 962 height 364
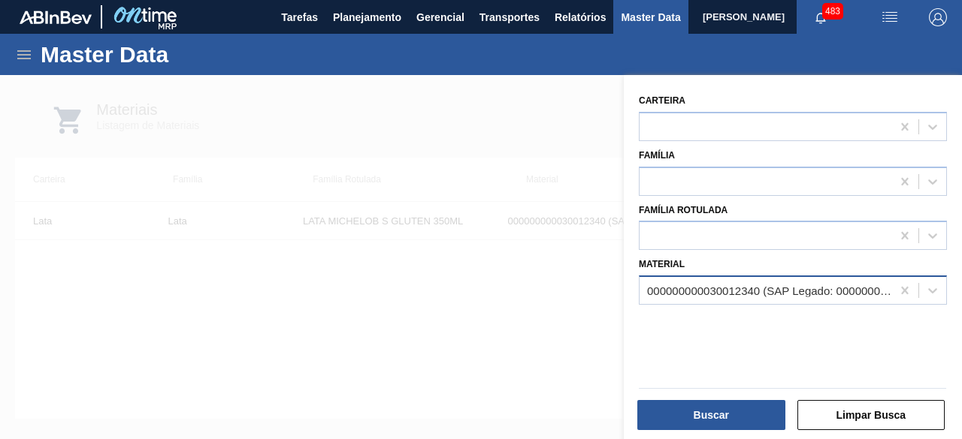
click at [734, 288] on div "000000000030012340 (SAP Legado: 000000000050798735) - LATA AL. 350 MICHELOB SEM…" at bounding box center [770, 291] width 246 height 13
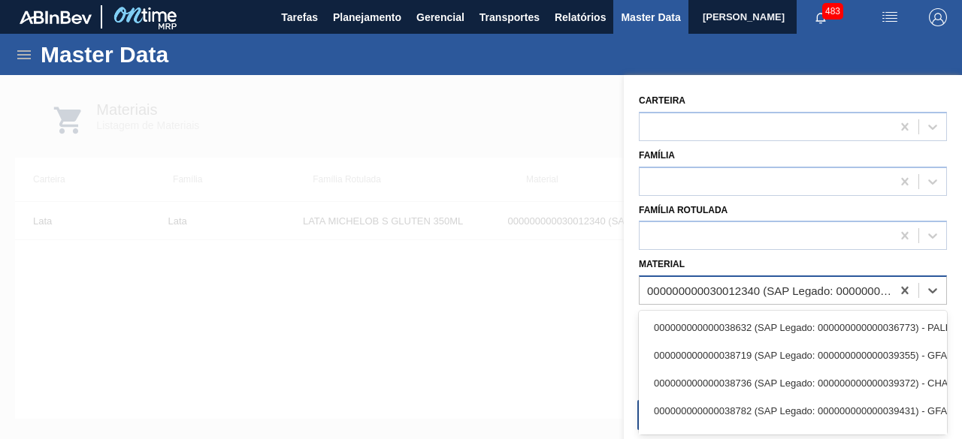
paste input "30034234"
type input "30034234"
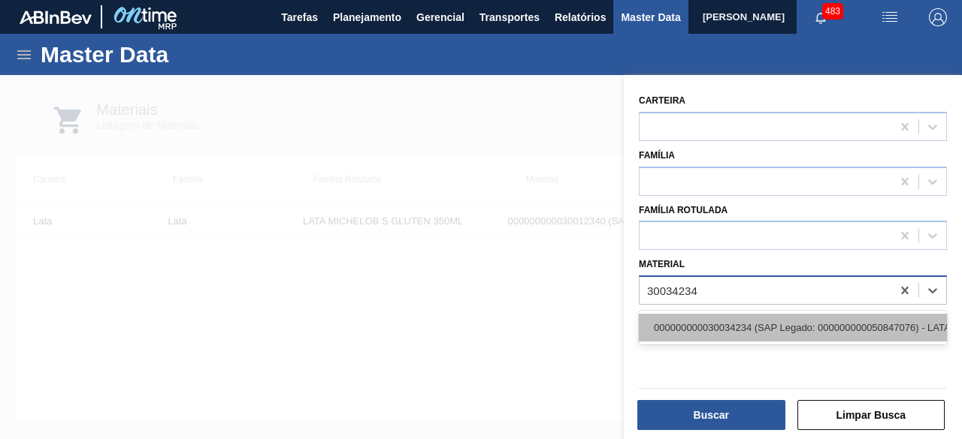
click at [724, 325] on div "000000000030034234 (SAP Legado: 000000000050847076) - LATA AL ORIGINAL 269ML BR…" at bounding box center [793, 328] width 308 height 28
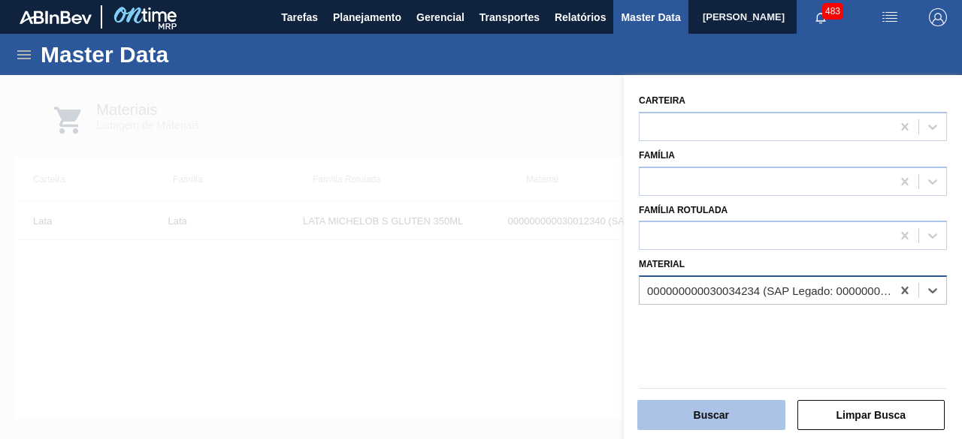
click at [720, 414] on button "Buscar" at bounding box center [711, 415] width 148 height 30
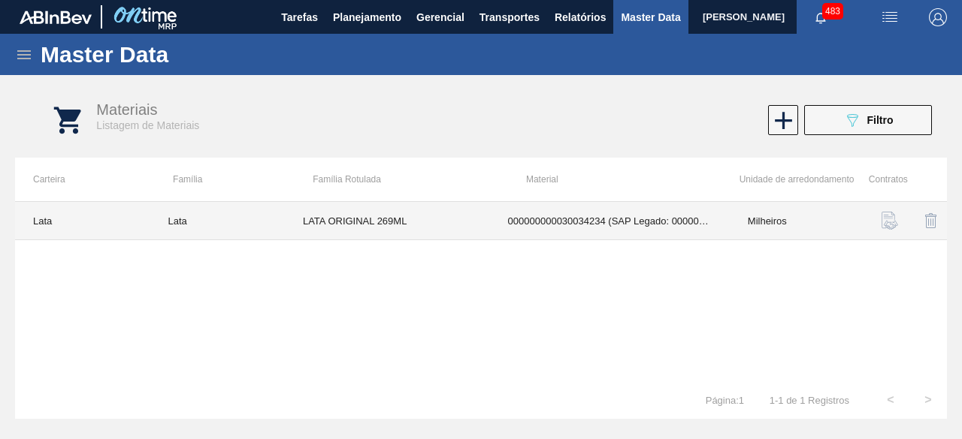
click at [456, 220] on td "LATA ORIGINAL 269ML" at bounding box center [387, 221] width 205 height 38
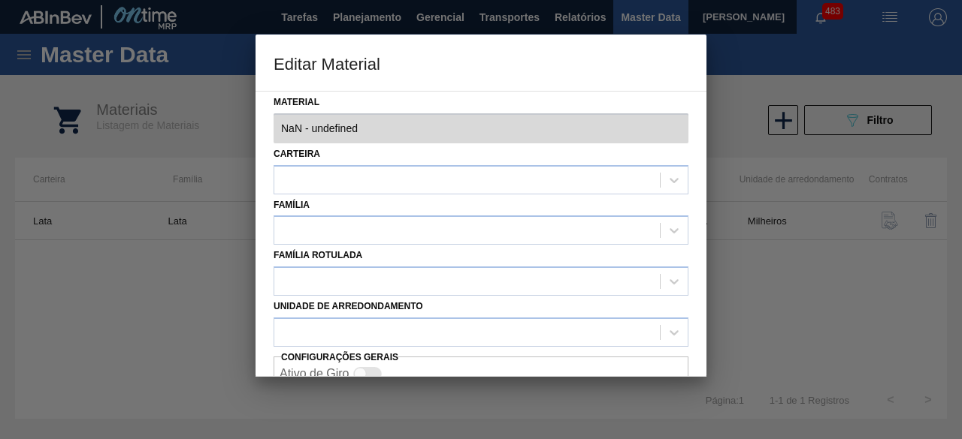
type input "30034234 - 000000000030034234 (SAP Legado: 000000000050847076) - LATA AL ORIGIN…"
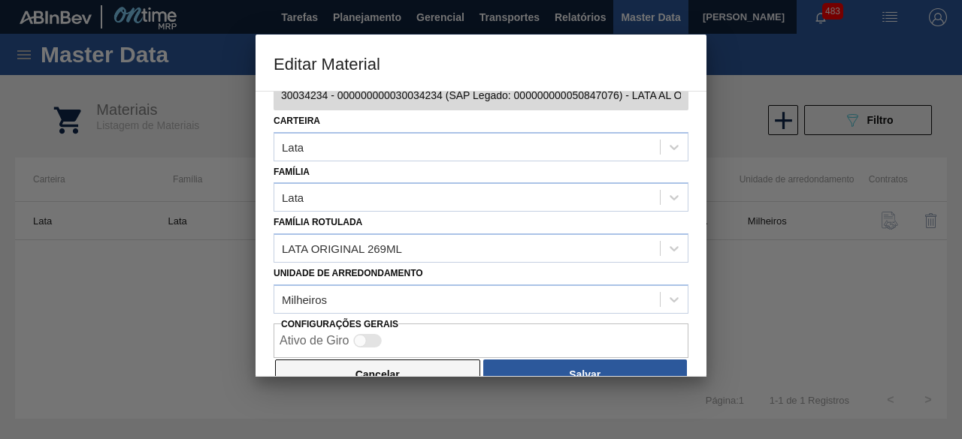
scroll to position [63, 0]
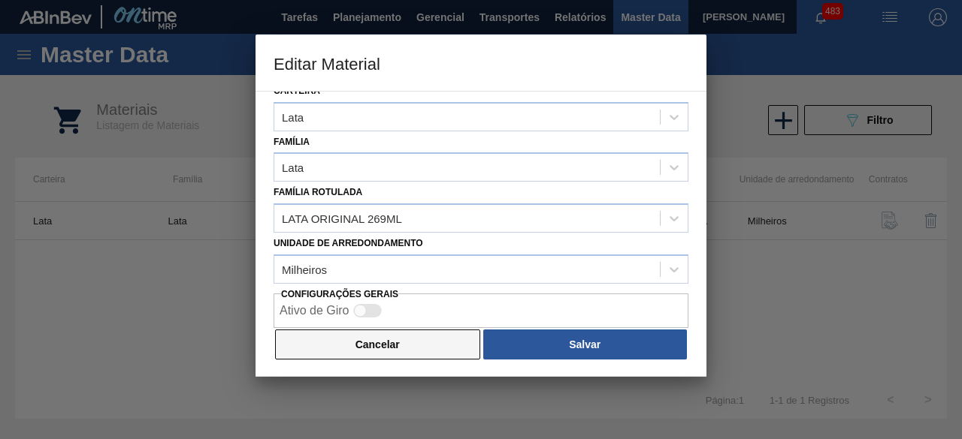
click at [386, 336] on button "Cancelar" at bounding box center [377, 345] width 205 height 30
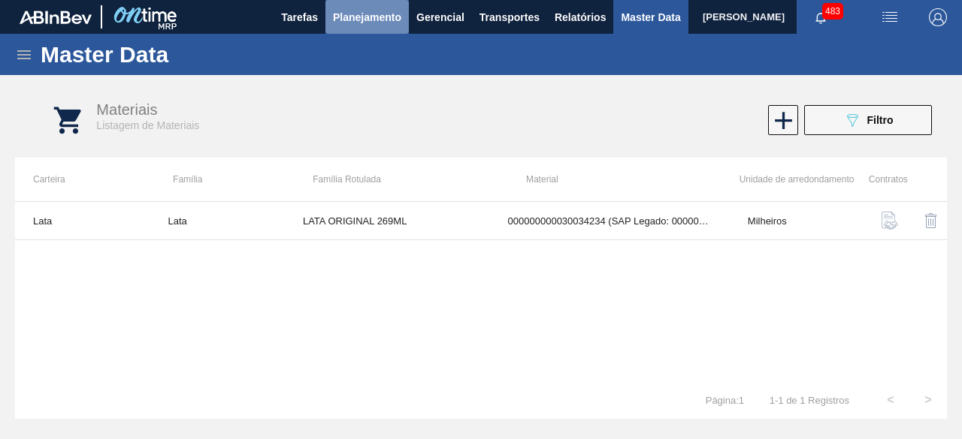
click at [355, 26] on span "Planejamento" at bounding box center [367, 17] width 68 height 18
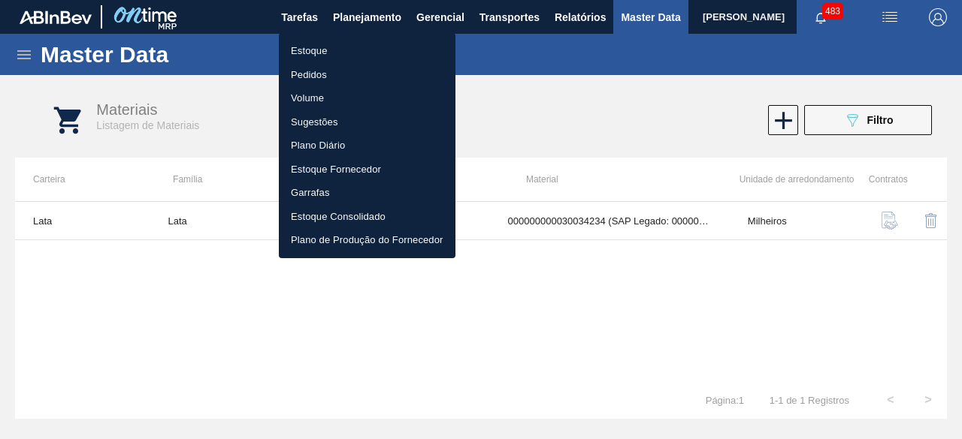
click at [323, 49] on li "Estoque" at bounding box center [367, 51] width 177 height 24
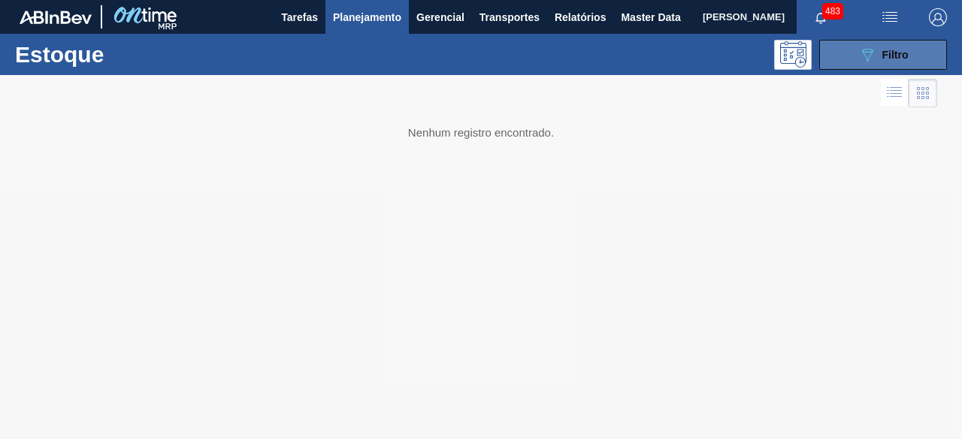
click at [846, 52] on button "089F7B8B-B2A5-4AFE-B5C0-19BA573D28AC Filtro" at bounding box center [883, 55] width 128 height 30
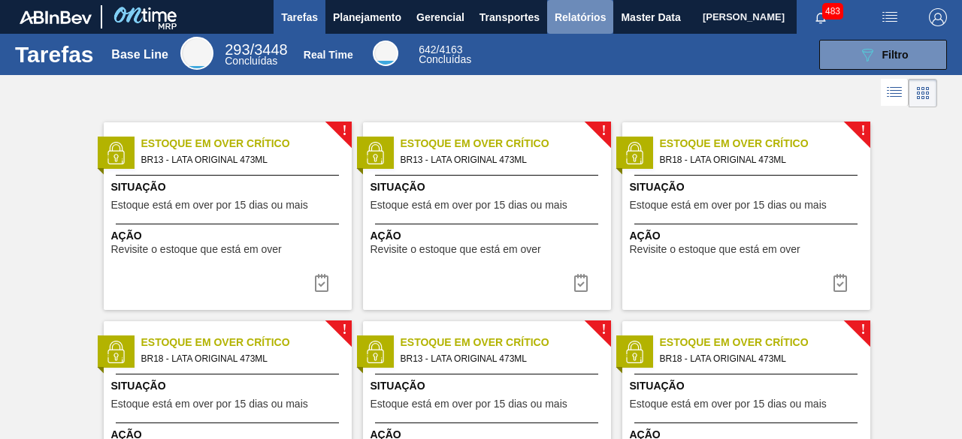
click at [589, 19] on span "Relatórios" at bounding box center [579, 17] width 51 height 18
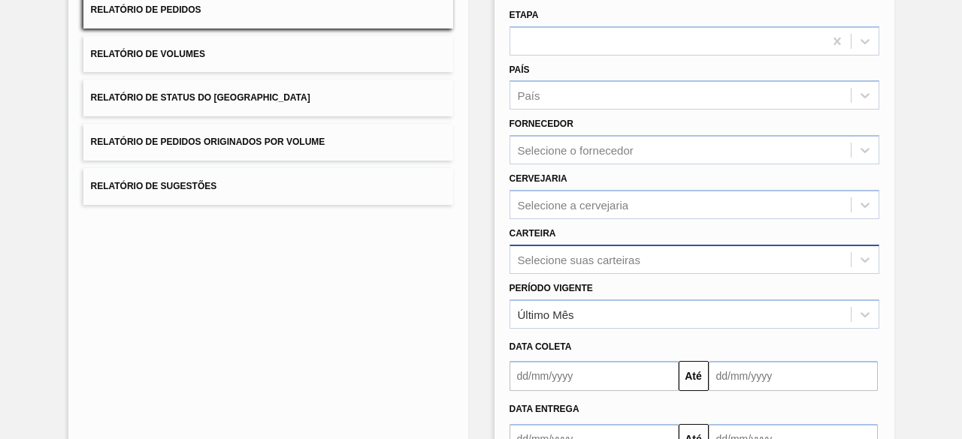
scroll to position [221, 0]
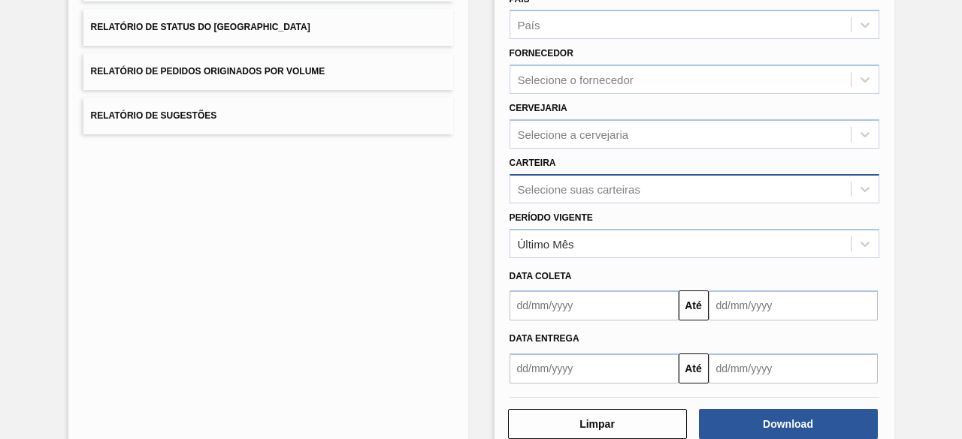
click at [624, 204] on div "Selecione suas carteiras" at bounding box center [694, 188] width 370 height 29
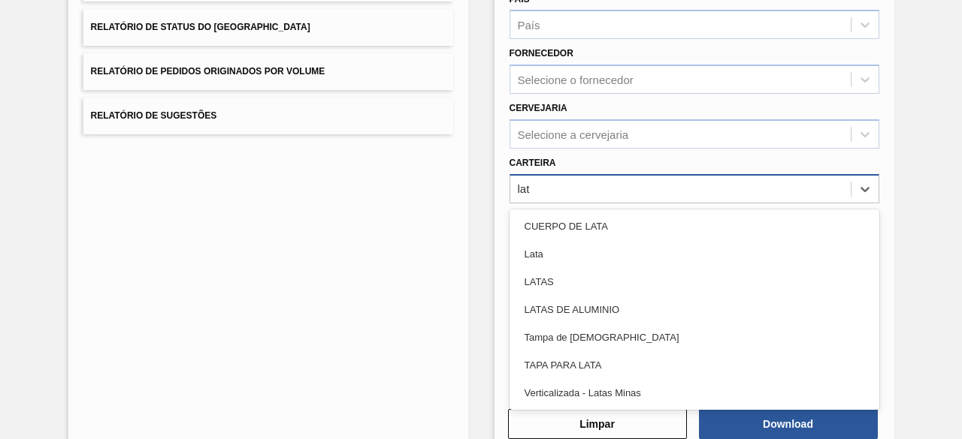
type input "lata"
click at [624, 261] on div "Lata" at bounding box center [694, 254] width 370 height 28
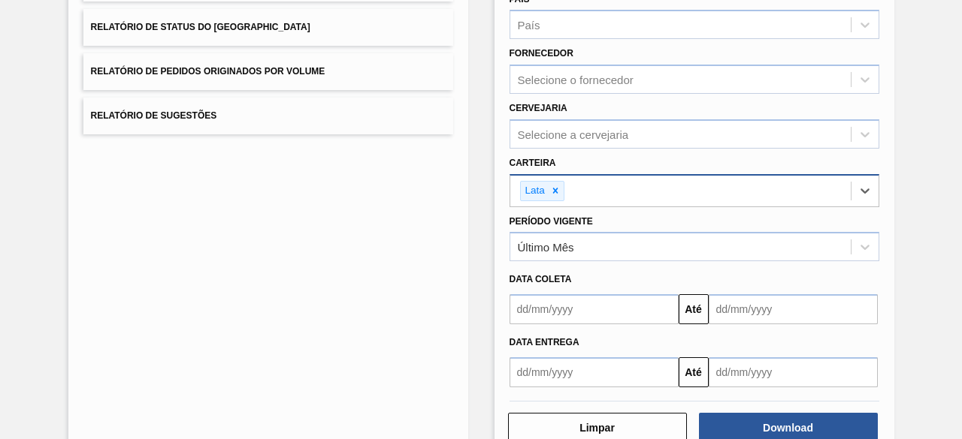
click at [630, 305] on input "text" at bounding box center [593, 309] width 169 height 30
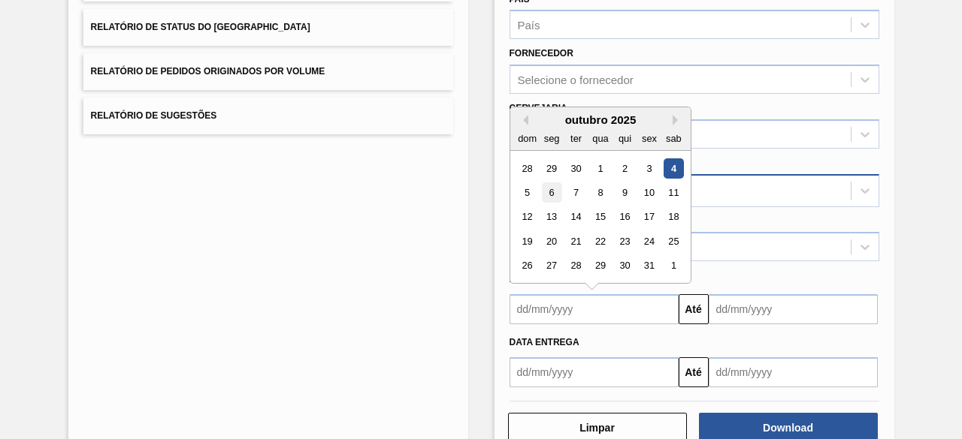
click at [548, 188] on div "6" at bounding box center [551, 193] width 20 height 20
type input "[DATE]"
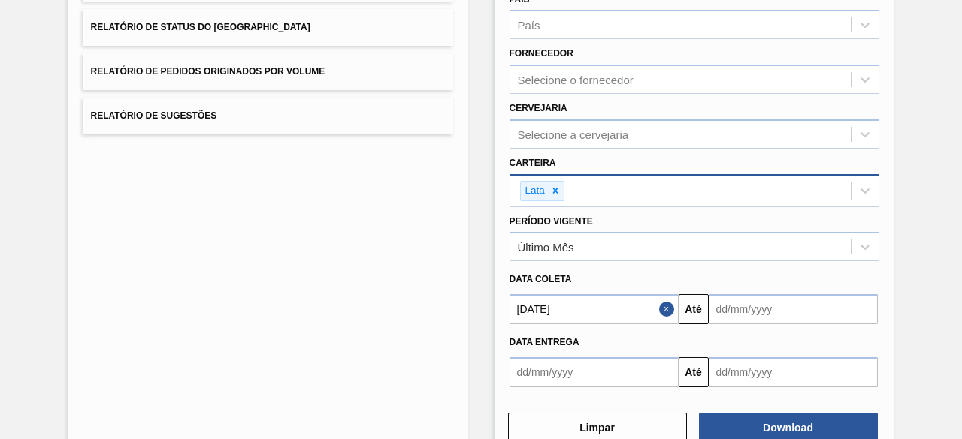
click at [663, 309] on button "Close" at bounding box center [669, 309] width 20 height 30
click at [592, 313] on input "text" at bounding box center [593, 309] width 169 height 30
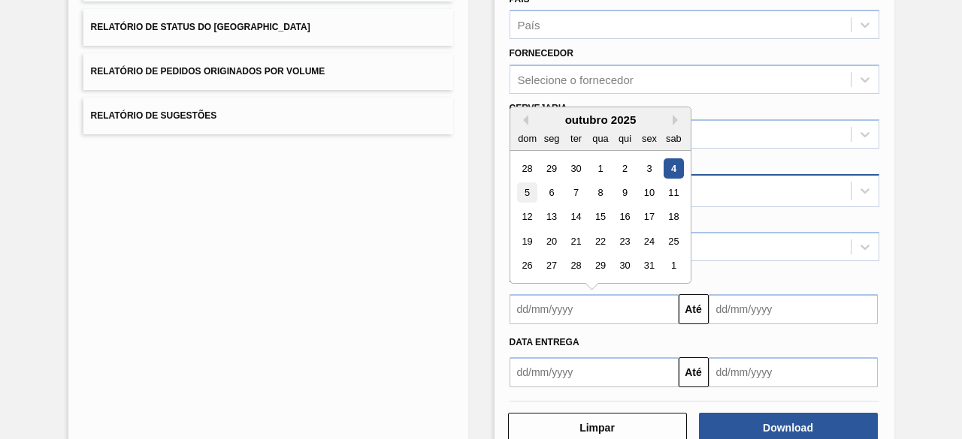
click at [524, 189] on div "5" at bounding box center [527, 193] width 20 height 20
type input "[DATE]"
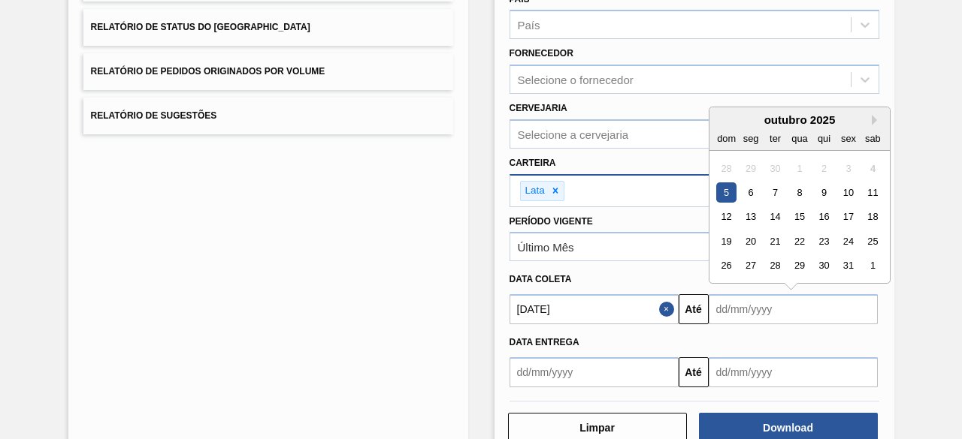
click at [802, 316] on input "text" at bounding box center [792, 309] width 169 height 30
click at [750, 187] on div "6" at bounding box center [750, 193] width 20 height 20
type input "[DATE]"
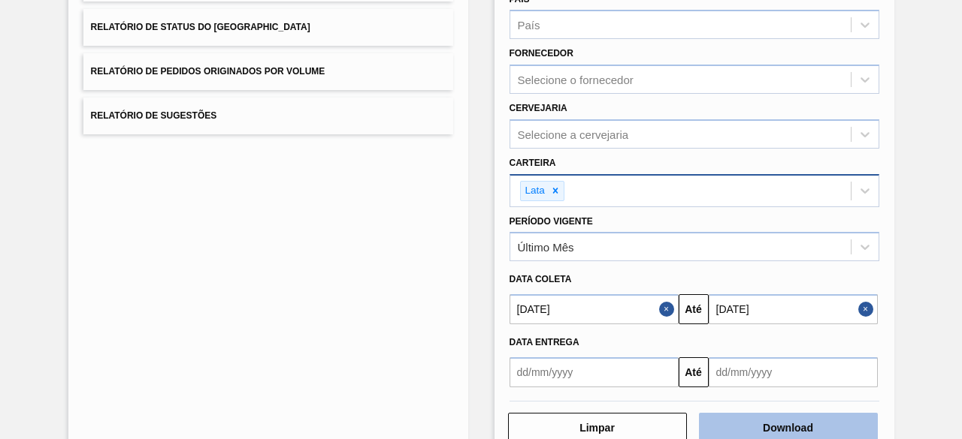
click at [831, 429] on button "Download" at bounding box center [788, 428] width 179 height 30
